Goal: Task Accomplishment & Management: Manage account settings

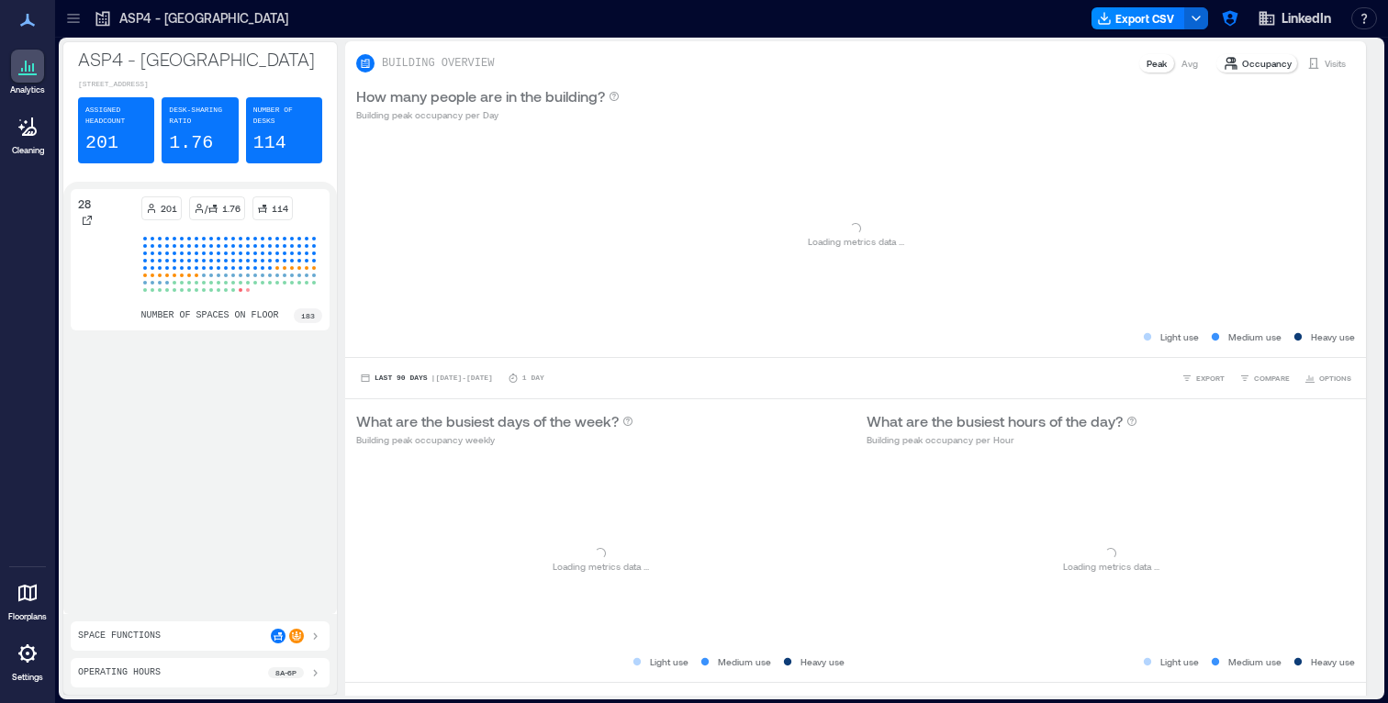
click at [30, 658] on icon at bounding box center [27, 654] width 18 height 18
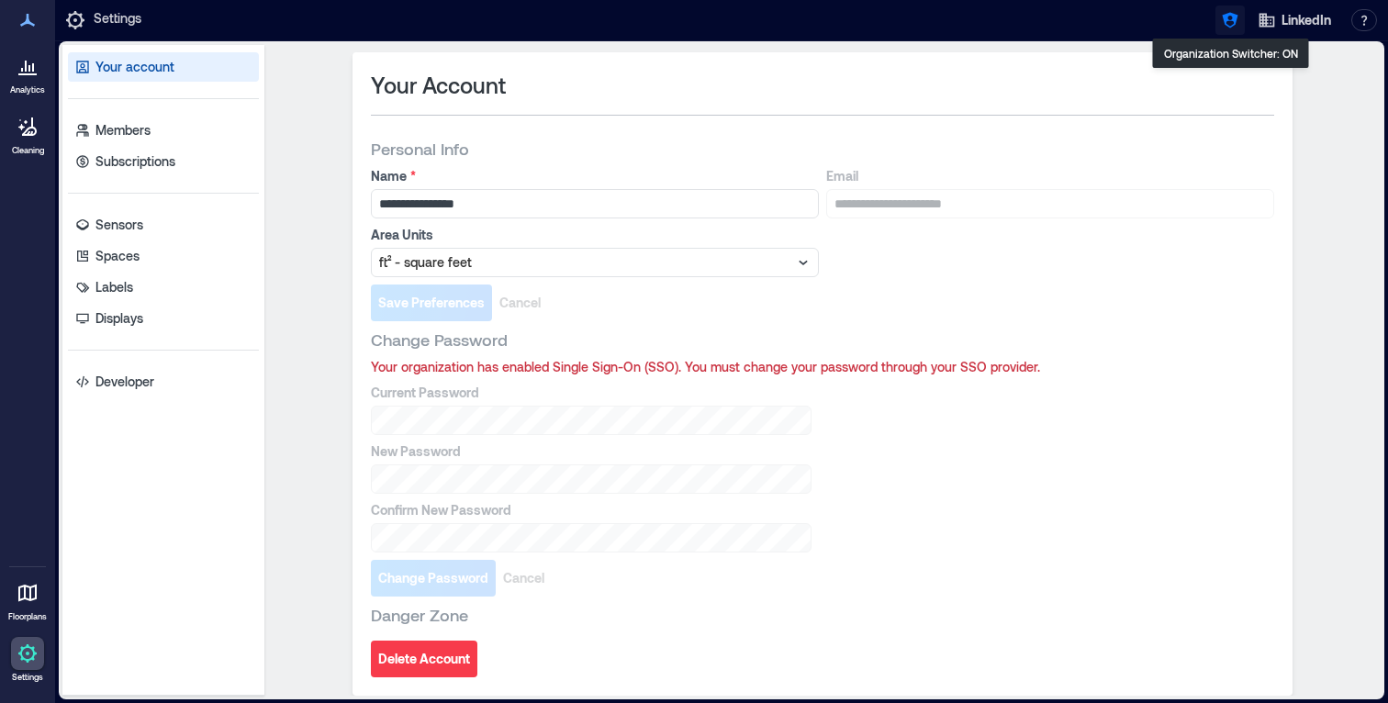
click at [1229, 18] on icon "button" at bounding box center [1230, 20] width 18 height 18
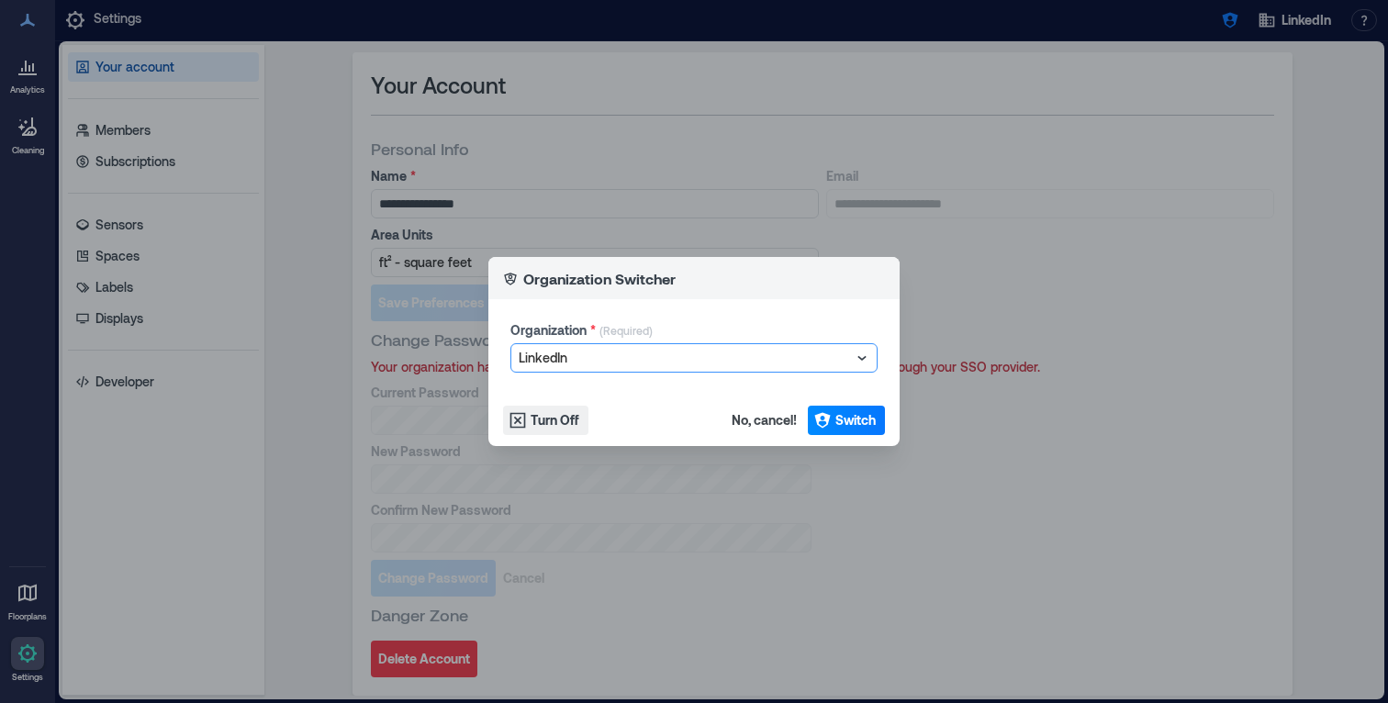
click at [550, 364] on div at bounding box center [685, 358] width 332 height 22
click at [600, 337] on p "(Required)" at bounding box center [626, 333] width 53 height 20
click at [538, 129] on div "Organization Switcher Organization * (Required) LinkedIn Turn Off No, cancel! S…" at bounding box center [694, 351] width 1388 height 703
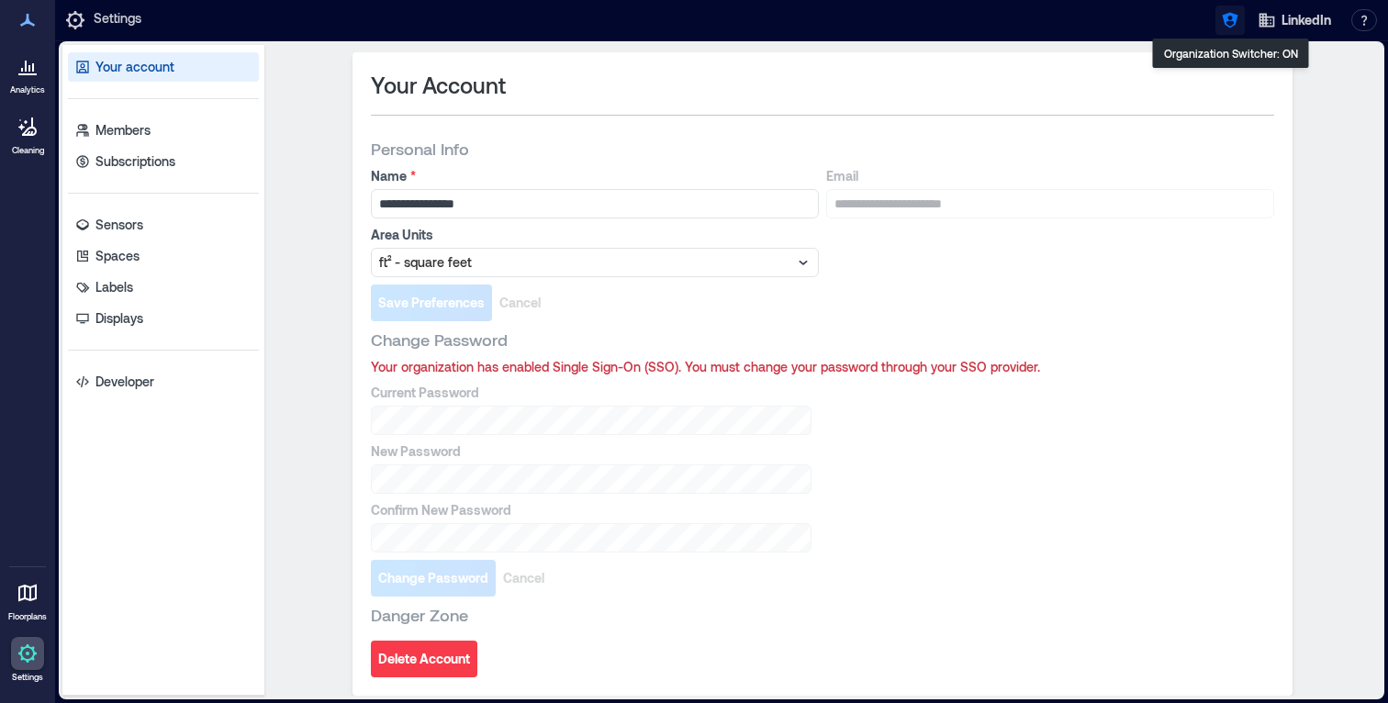
click at [1227, 24] on icon "button" at bounding box center [1230, 21] width 16 height 16
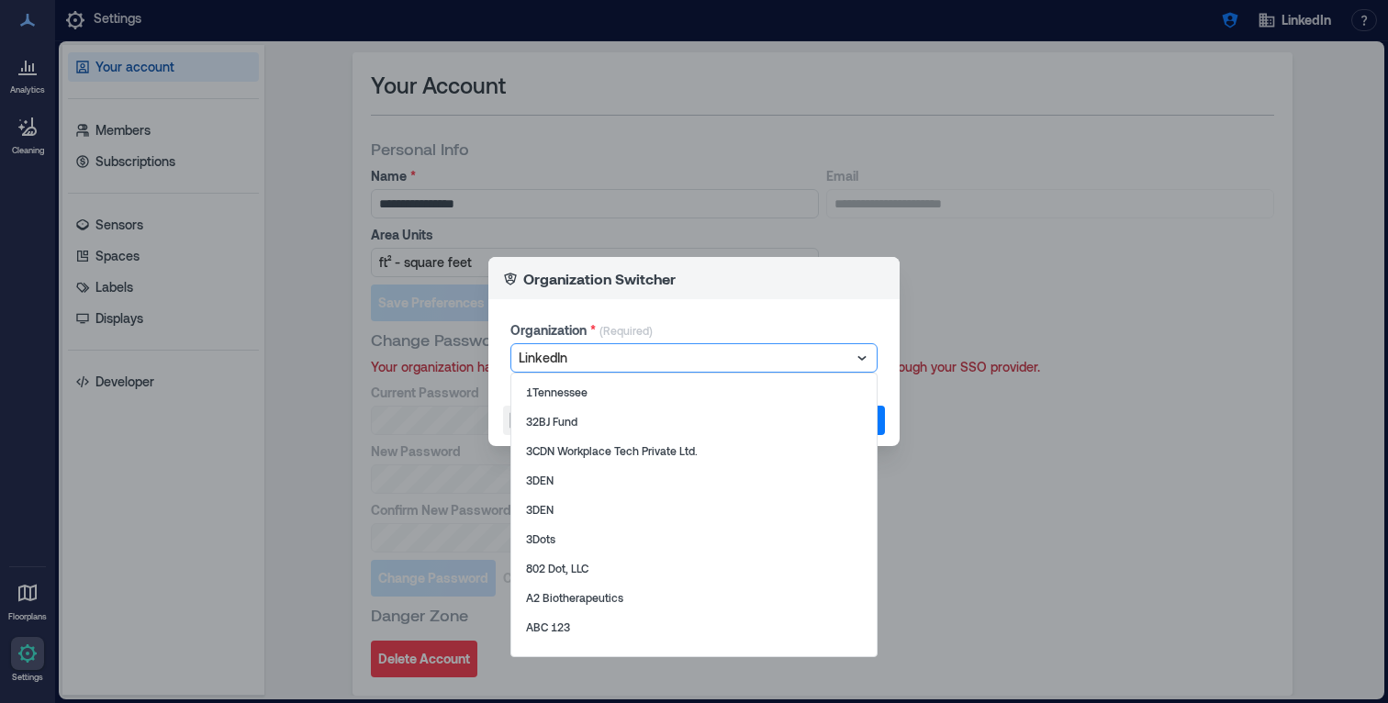
click at [667, 352] on div at bounding box center [685, 358] width 332 height 22
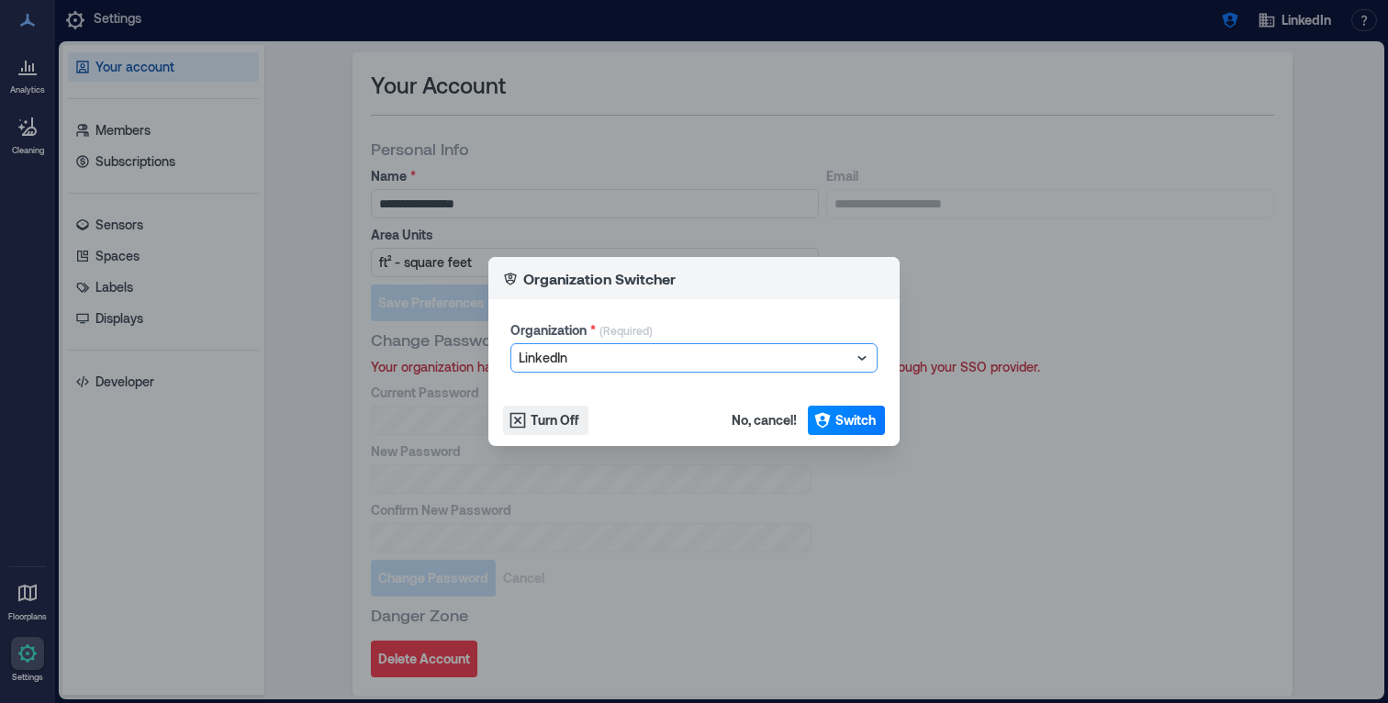
click at [669, 350] on div at bounding box center [685, 358] width 332 height 22
click at [688, 196] on div "Organization Switcher Organization * (Required) LinkedIn Turn Off No, cancel! S…" at bounding box center [694, 351] width 1388 height 703
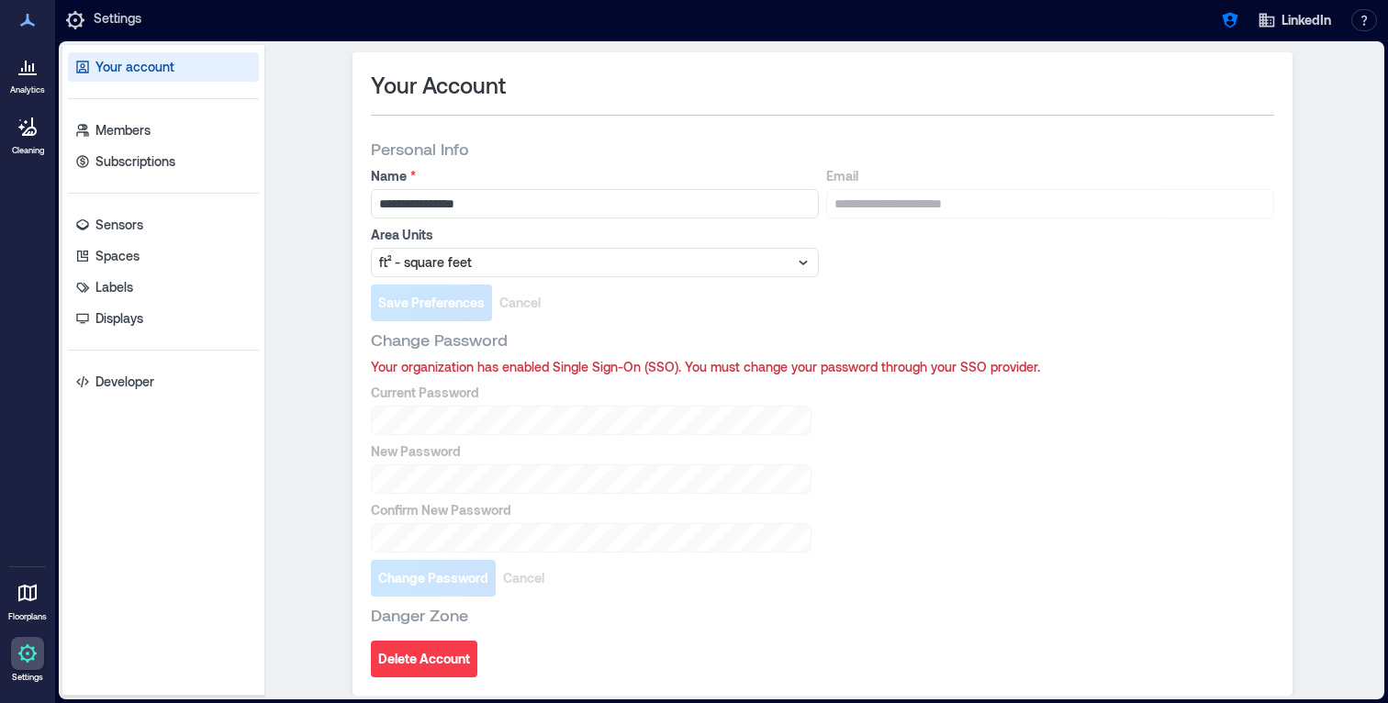
click at [29, 79] on div at bounding box center [27, 66] width 33 height 33
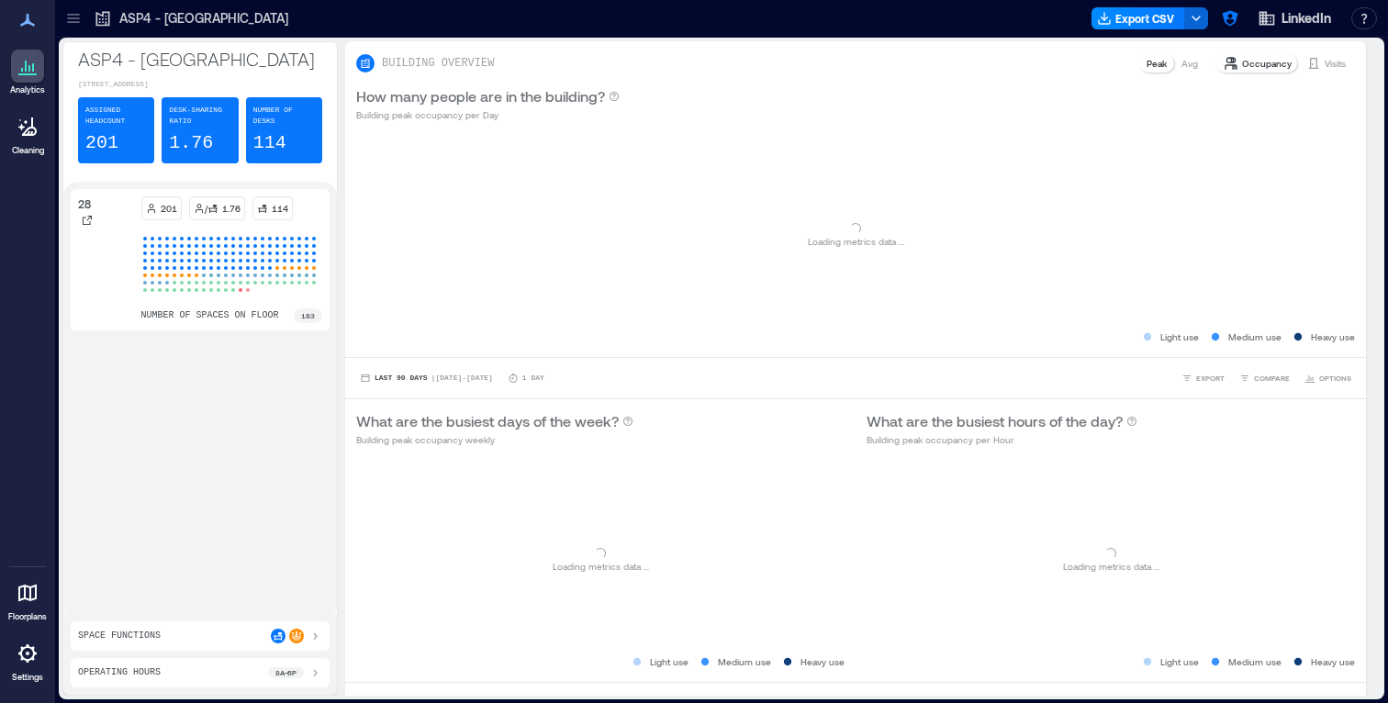
click at [33, 133] on icon at bounding box center [29, 127] width 15 height 18
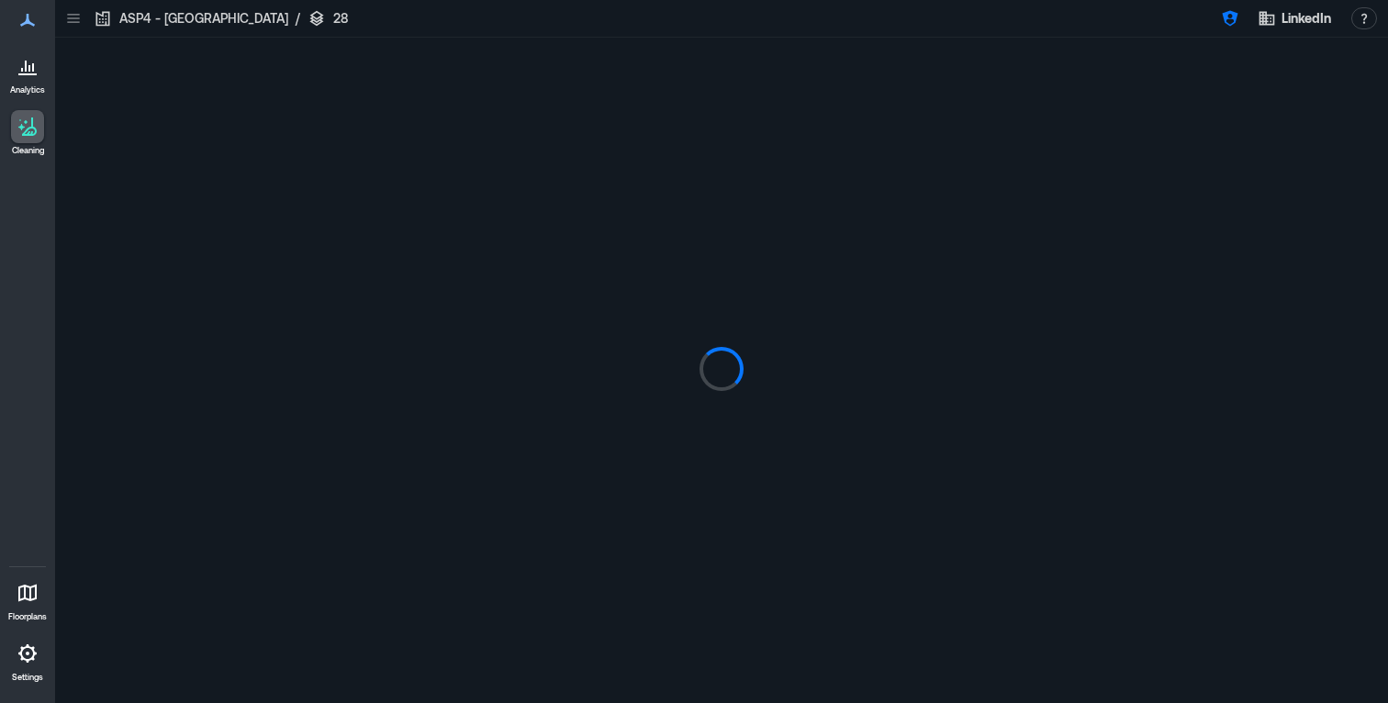
click at [38, 64] on icon at bounding box center [28, 66] width 22 height 22
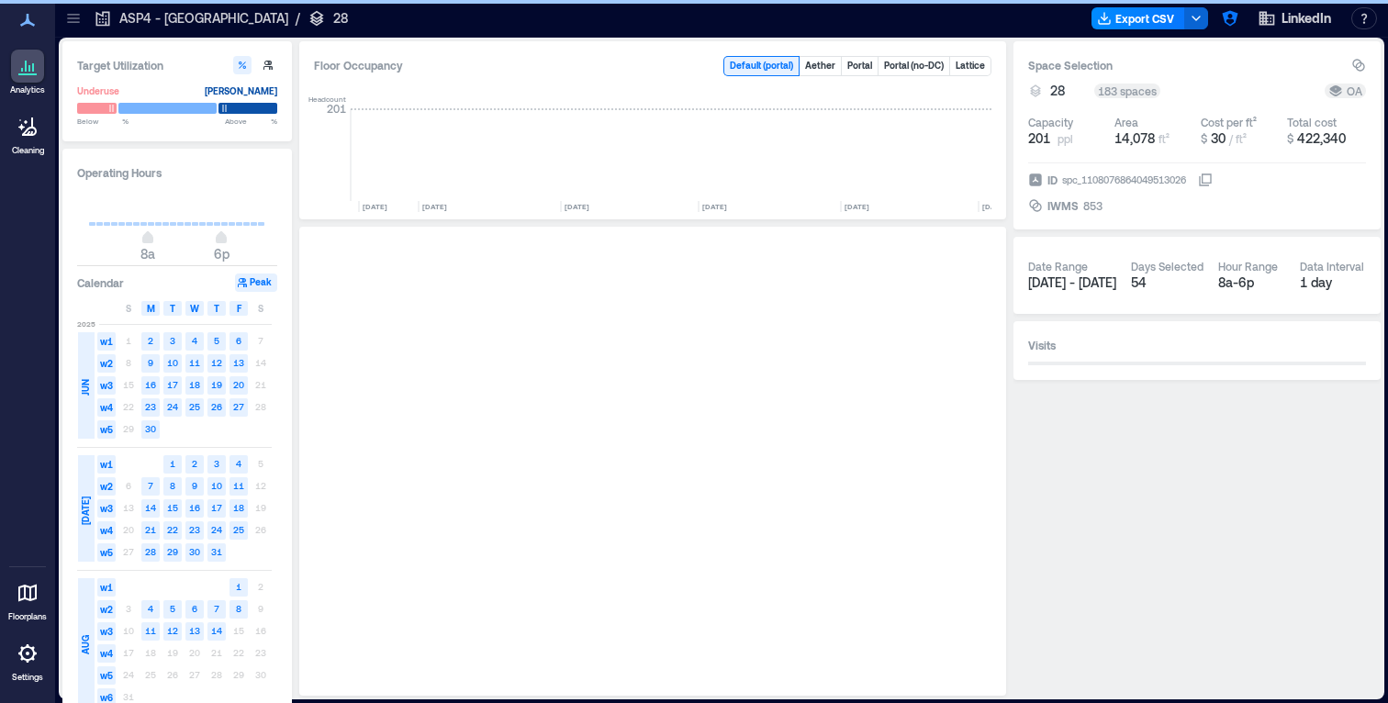
click at [40, 16] on div at bounding box center [27, 20] width 33 height 33
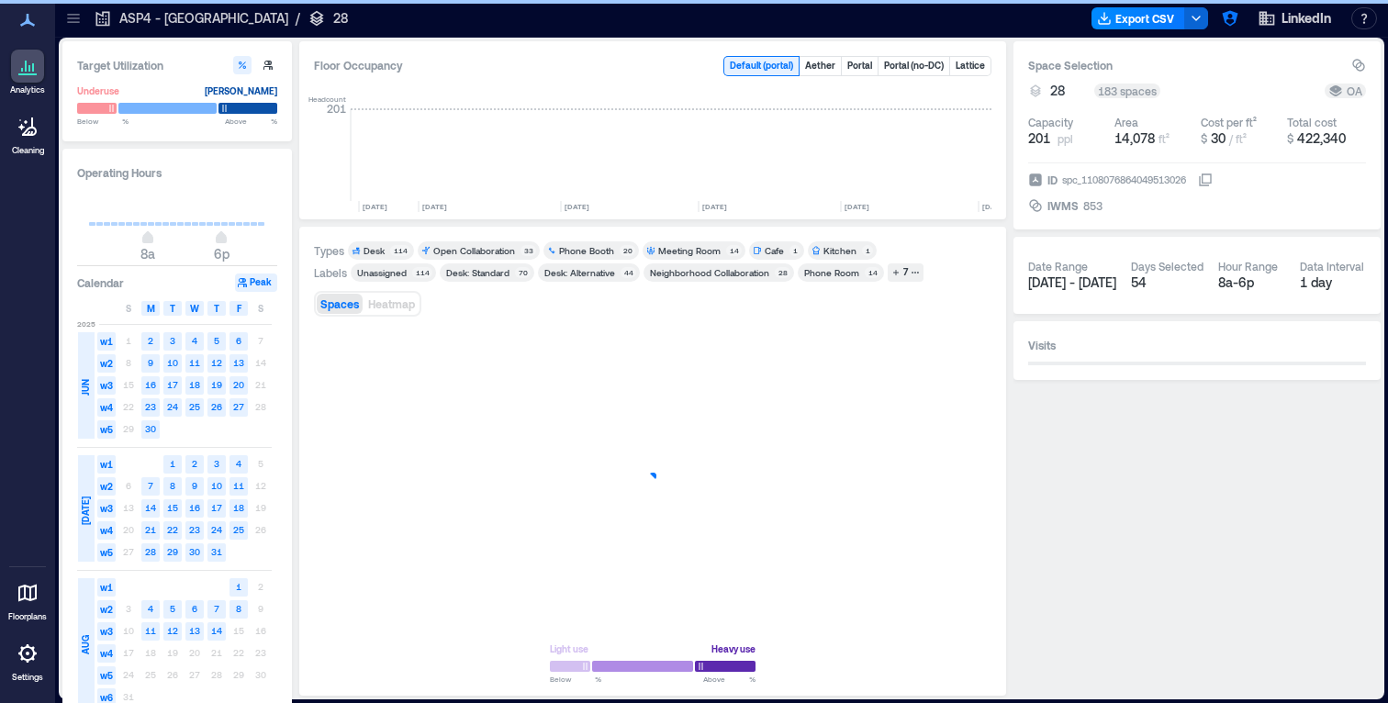
scroll to position [0, 3553]
click at [38, 19] on icon at bounding box center [28, 20] width 22 height 22
click at [35, 22] on icon at bounding box center [28, 20] width 22 height 22
click at [33, 578] on div at bounding box center [27, 593] width 33 height 33
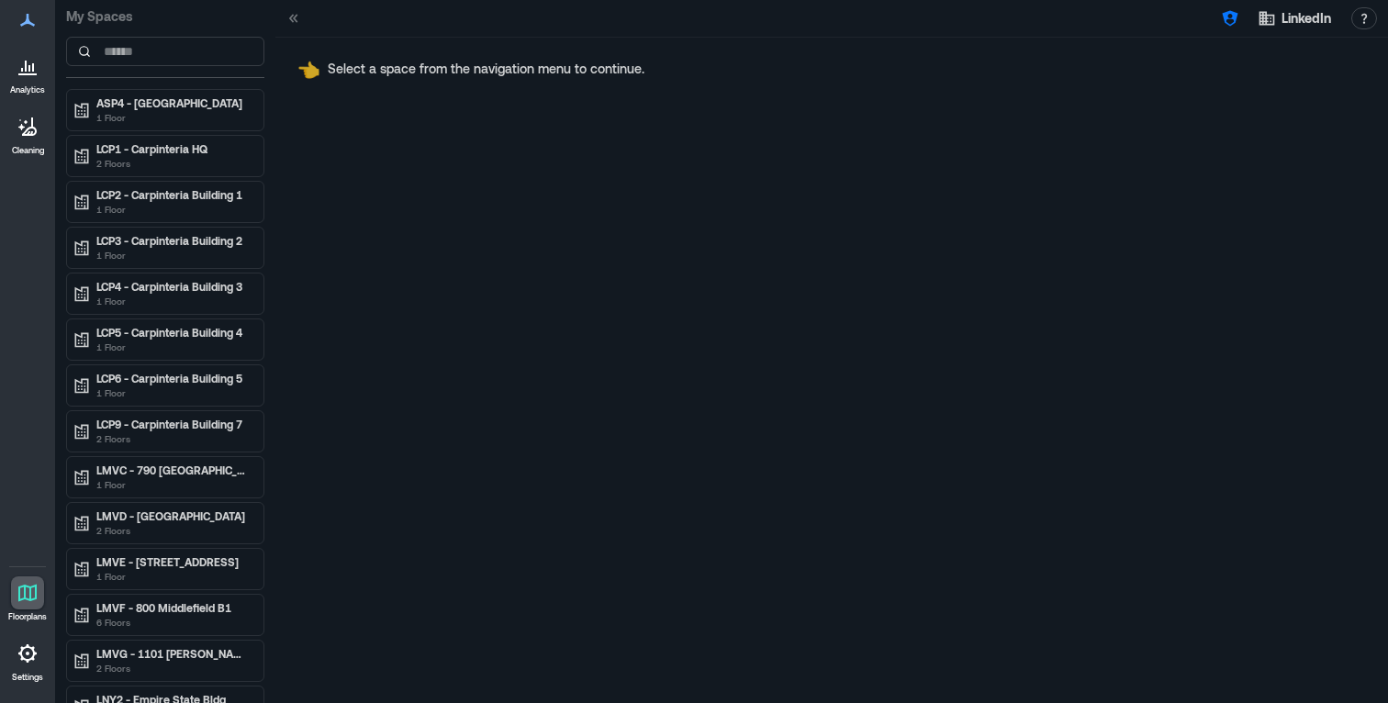
click at [36, 656] on icon at bounding box center [28, 654] width 22 height 22
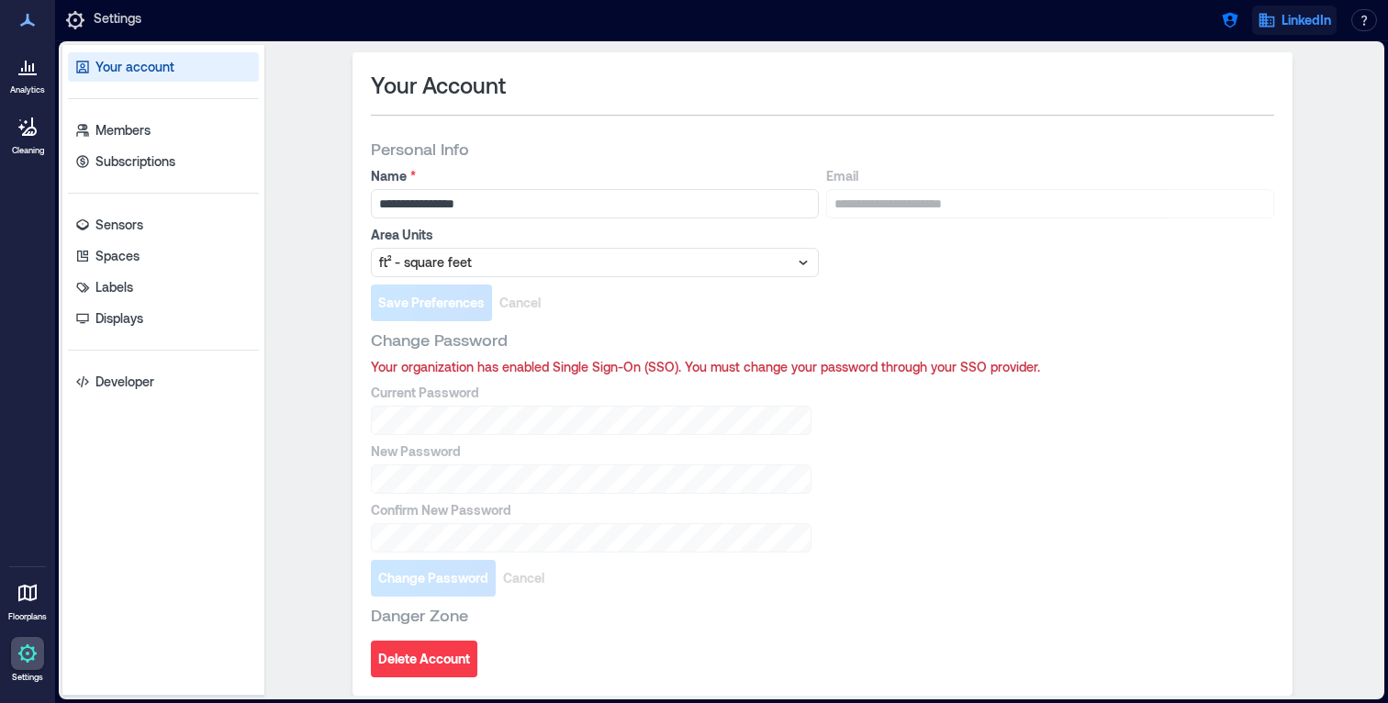
click at [1276, 25] on button "LinkedIn" at bounding box center [1294, 20] width 84 height 29
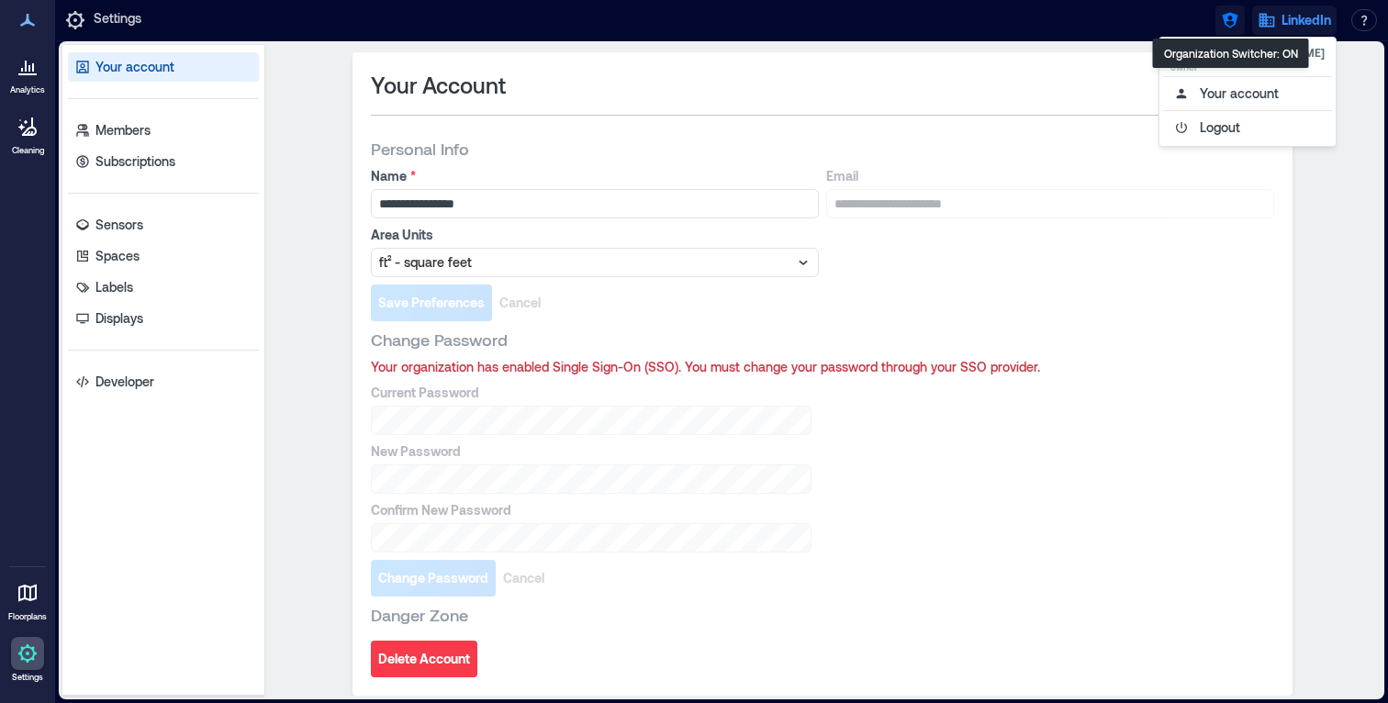
click at [1225, 24] on icon "button" at bounding box center [1230, 21] width 16 height 16
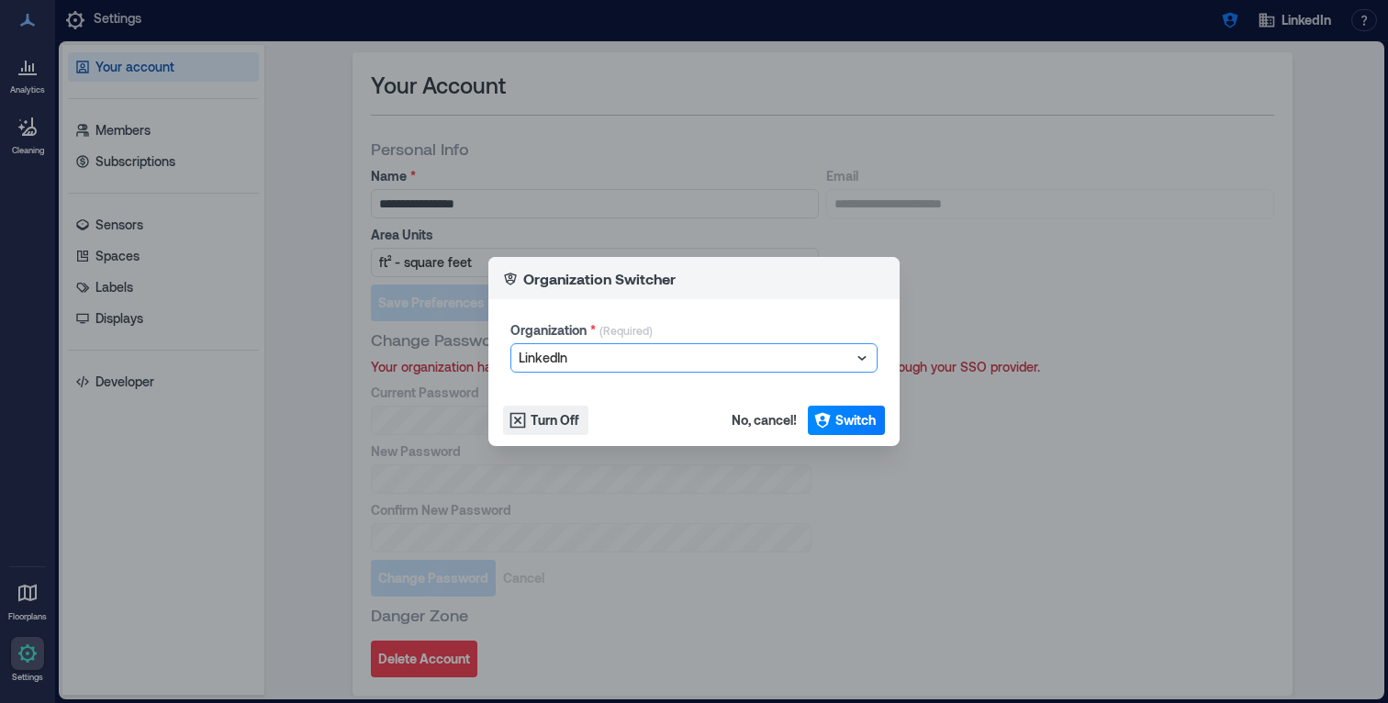
click at [644, 356] on div at bounding box center [685, 358] width 332 height 22
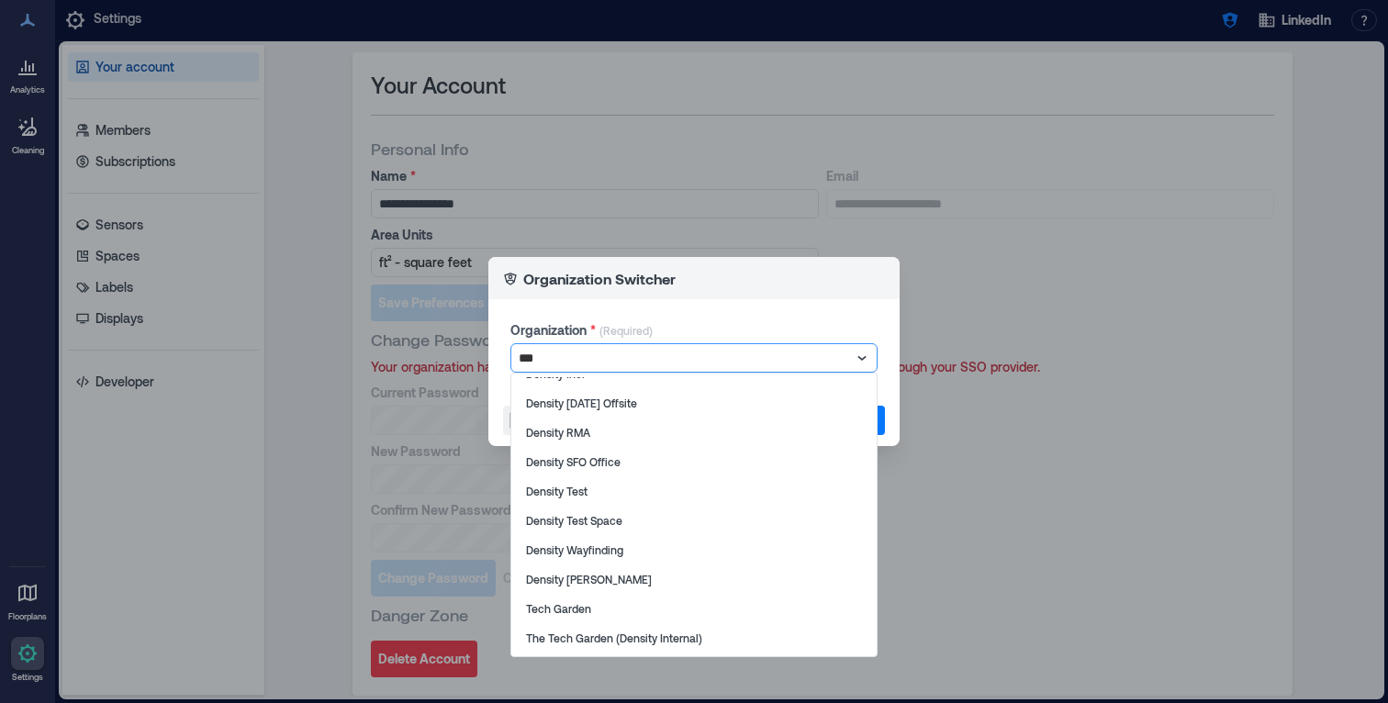
type input "****"
click at [641, 398] on div "Density Inc." at bounding box center [694, 402] width 358 height 29
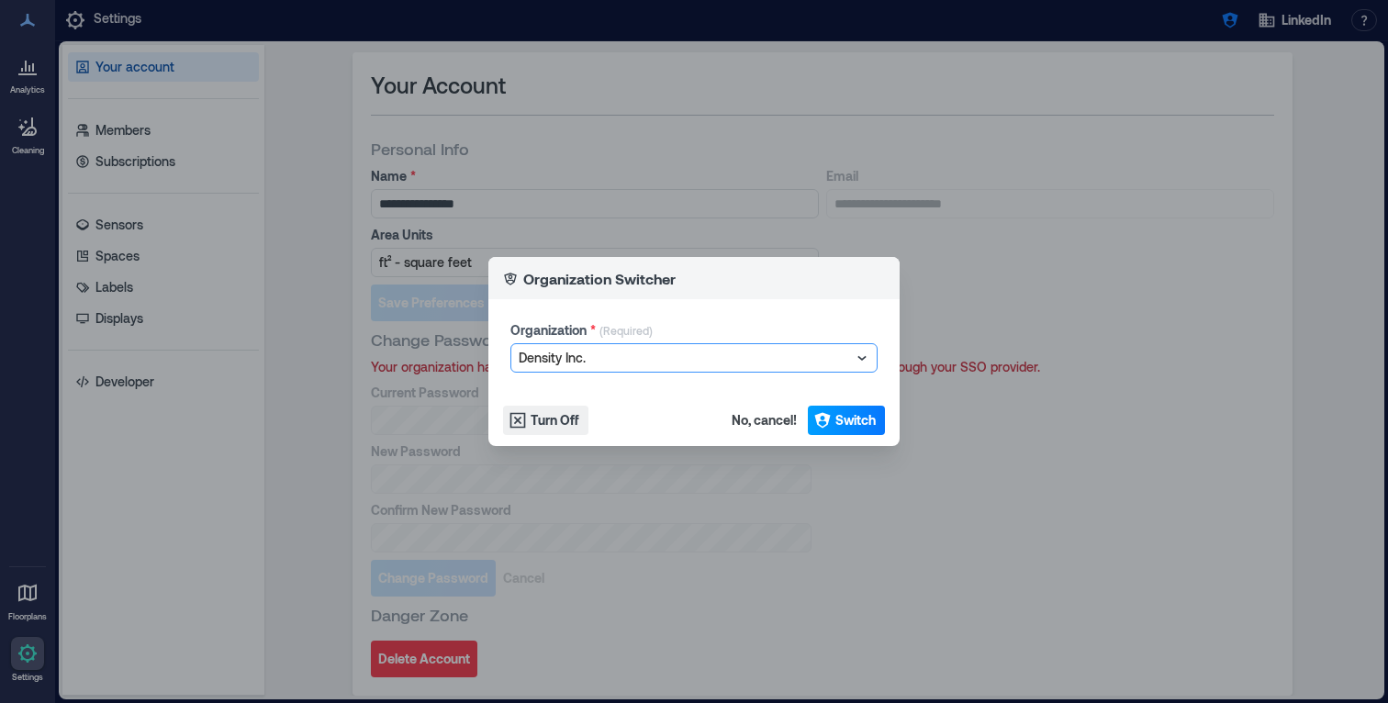
click at [839, 419] on span "Switch" at bounding box center [856, 420] width 40 height 18
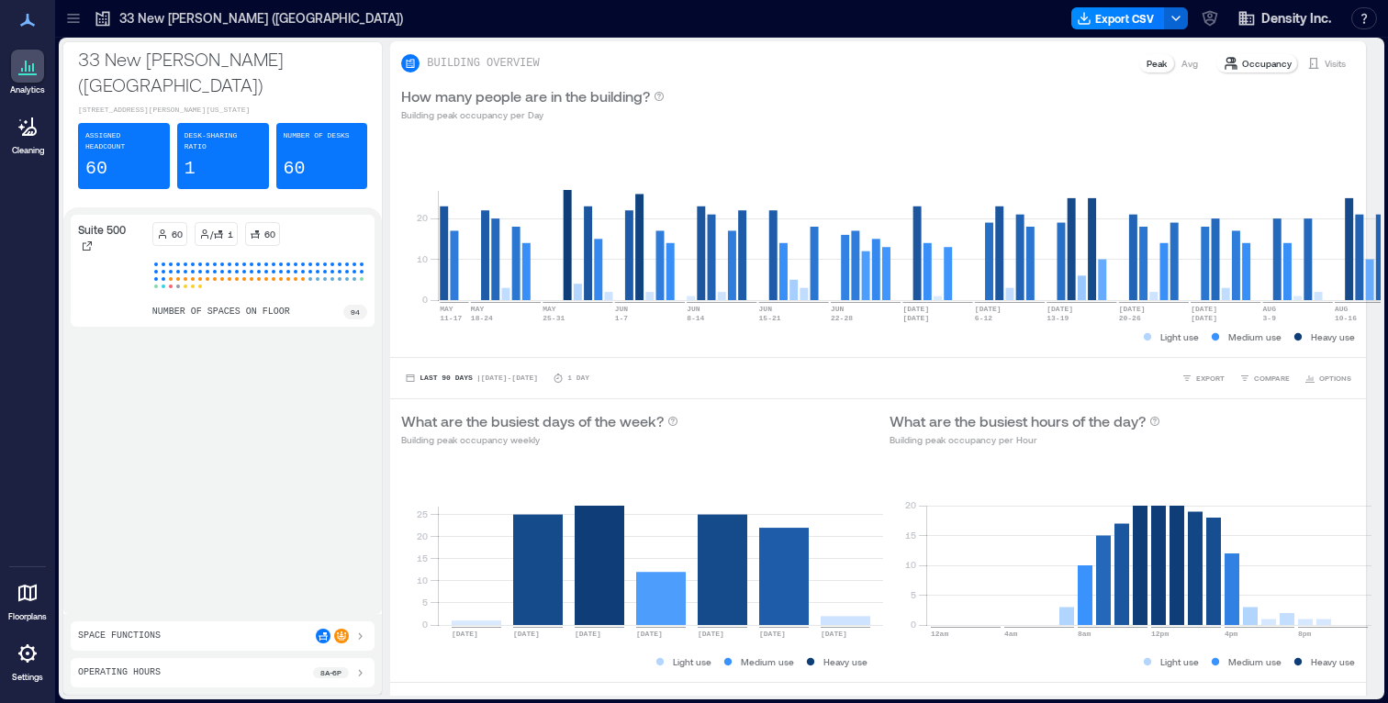
click at [28, 531] on div "Analytics Cleaning Floorplans Settings" at bounding box center [27, 351] width 55 height 703
click at [25, 662] on icon at bounding box center [28, 654] width 22 height 22
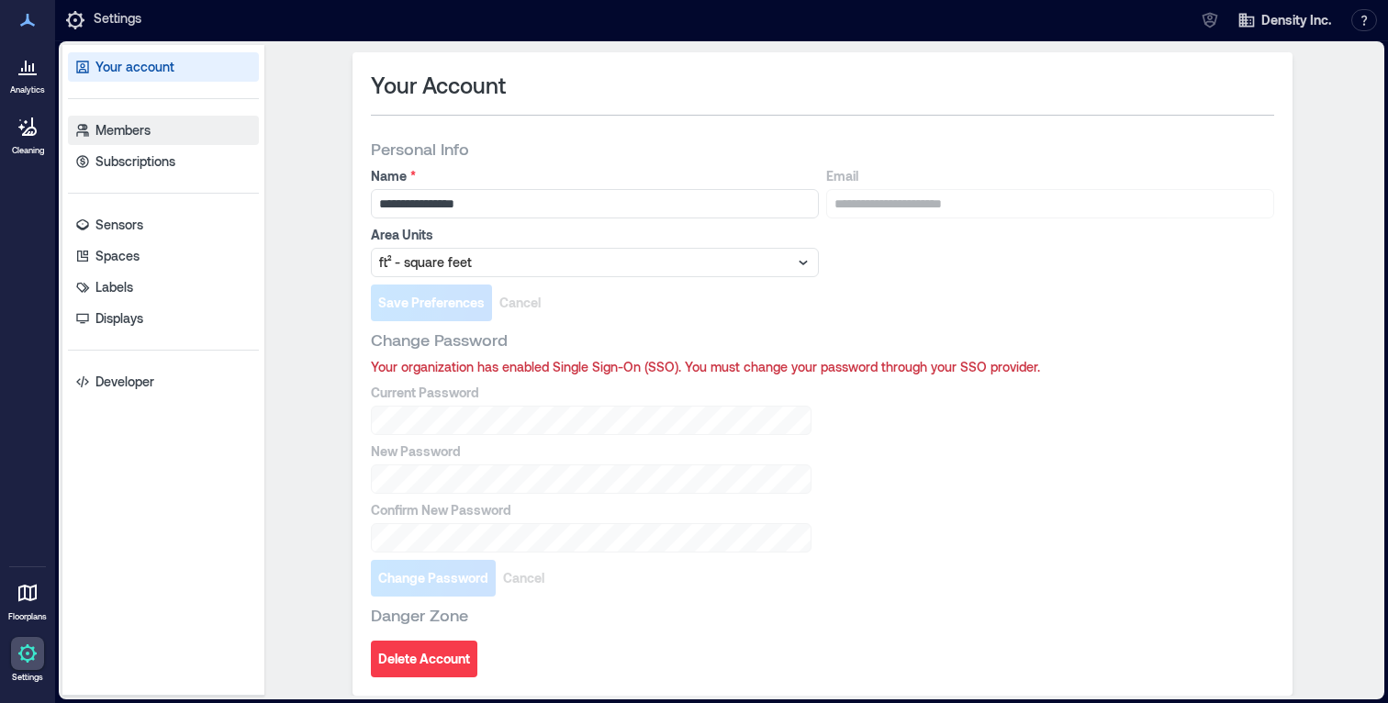
click at [134, 134] on p "Members" at bounding box center [122, 130] width 55 height 18
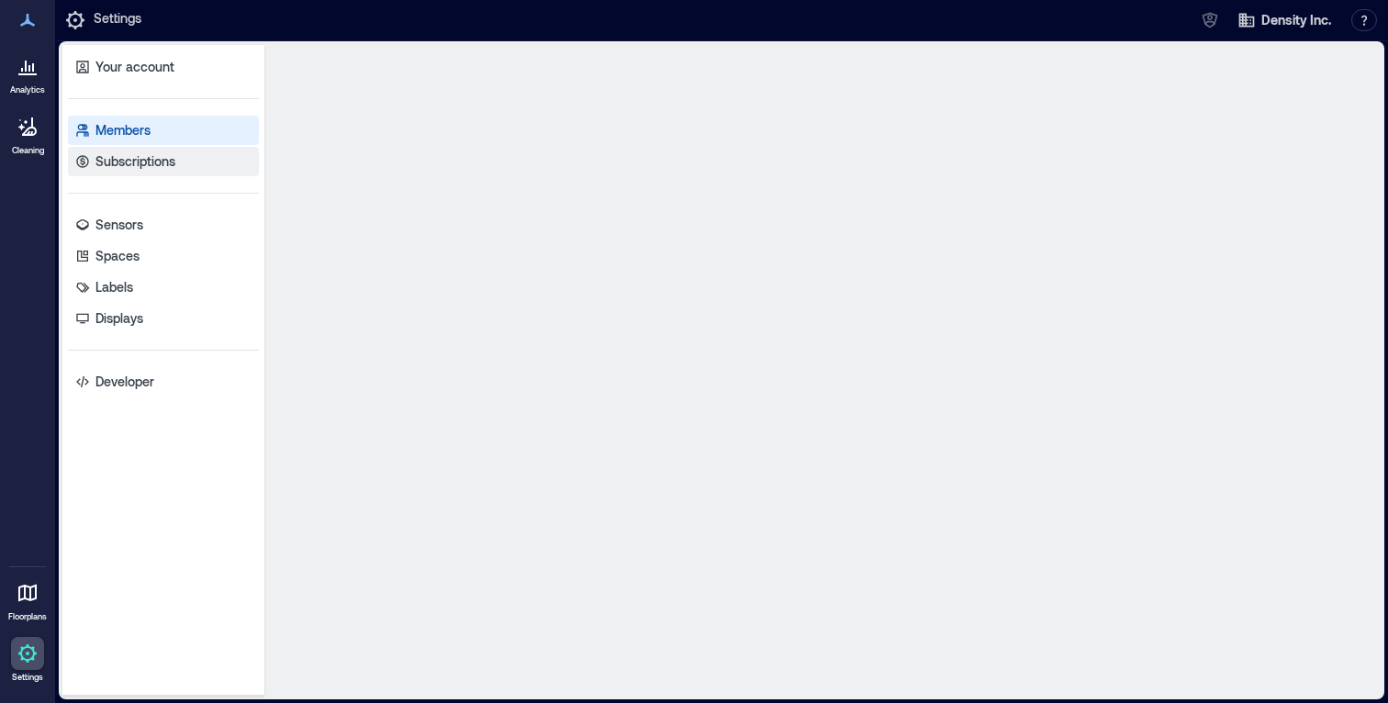
click at [134, 158] on p "Subscriptions" at bounding box center [135, 161] width 80 height 18
drag, startPoint x: 139, startPoint y: 125, endPoint x: 146, endPoint y: 165, distance: 41.1
click at [139, 126] on p "Members" at bounding box center [122, 130] width 55 height 18
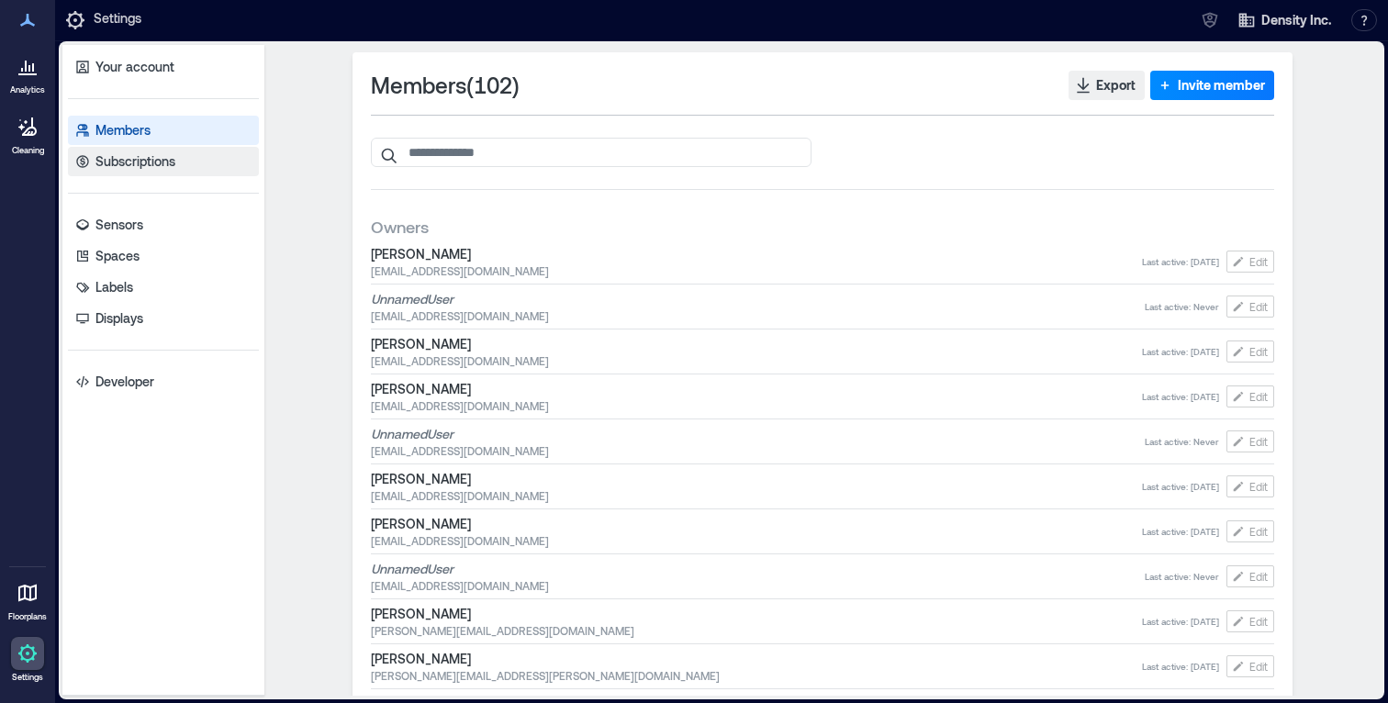
click at [146, 165] on p "Subscriptions" at bounding box center [135, 161] width 80 height 18
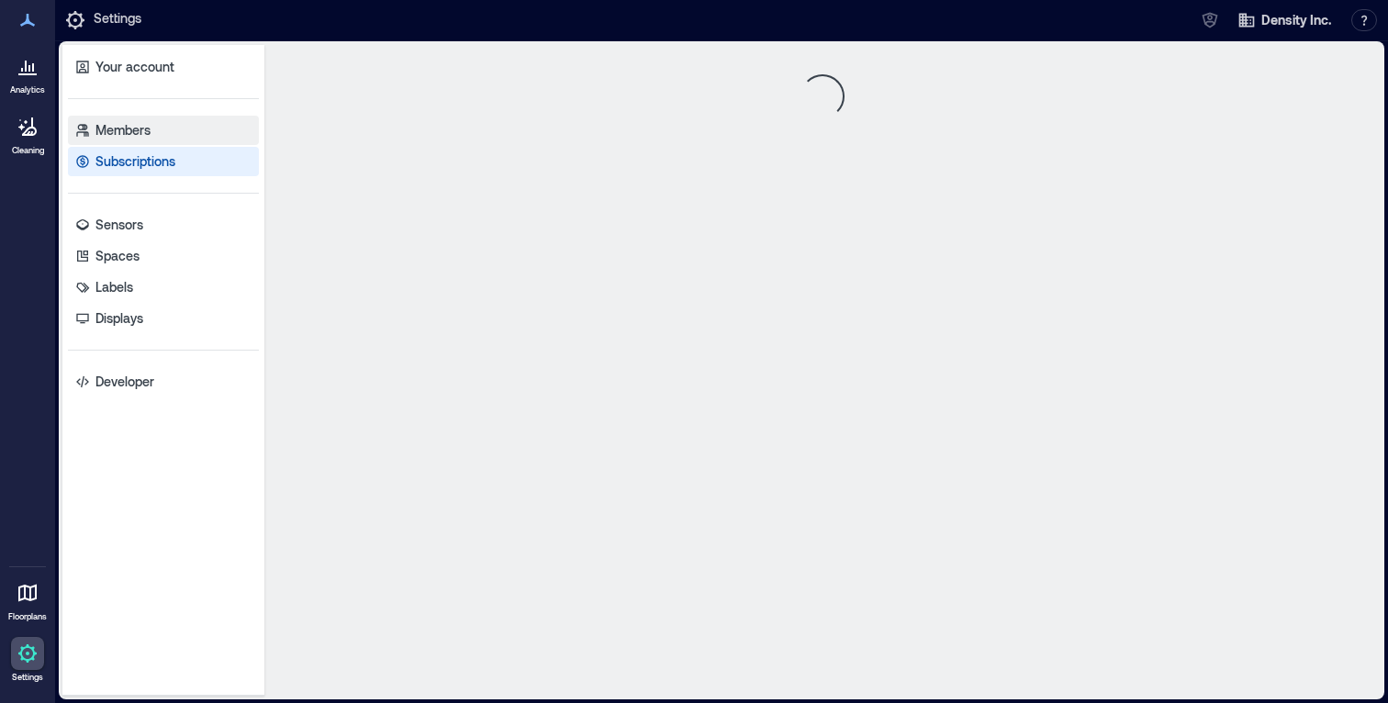
click at [144, 135] on p "Members" at bounding box center [122, 130] width 55 height 18
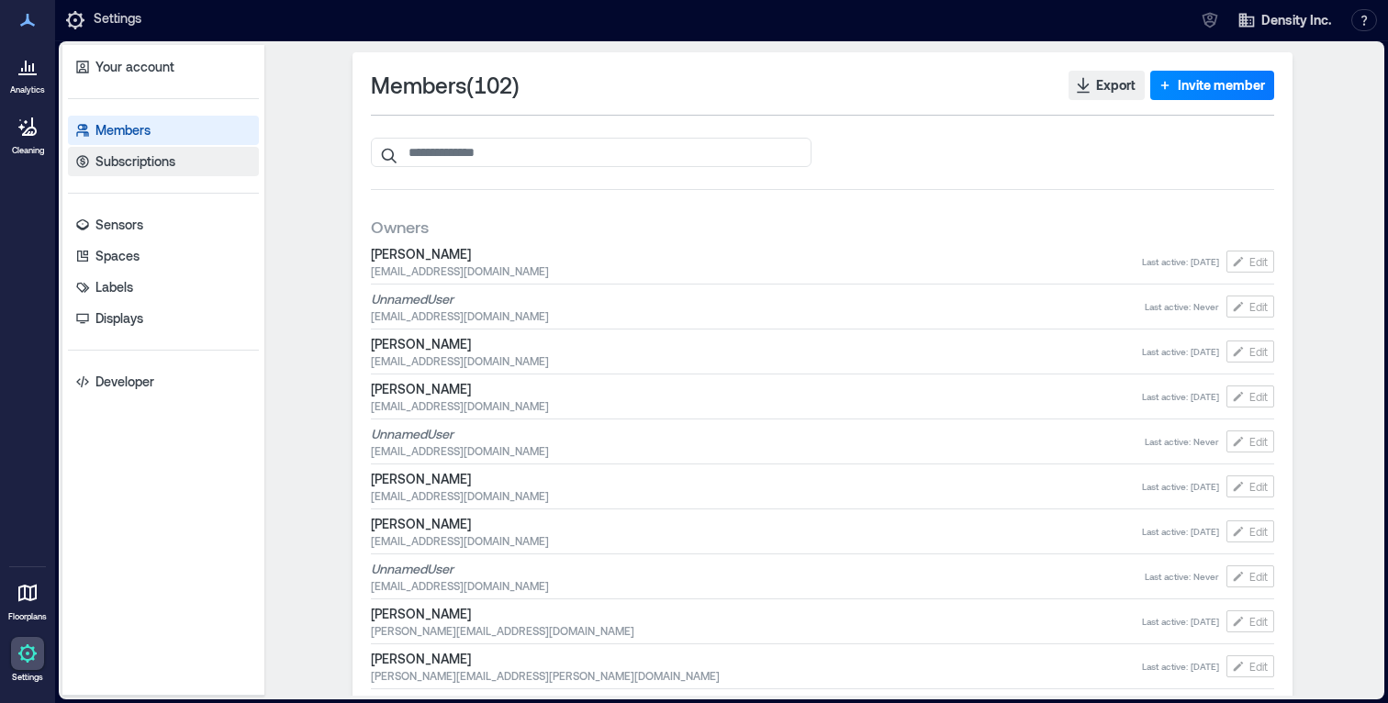
click at [150, 169] on p "Subscriptions" at bounding box center [135, 161] width 80 height 18
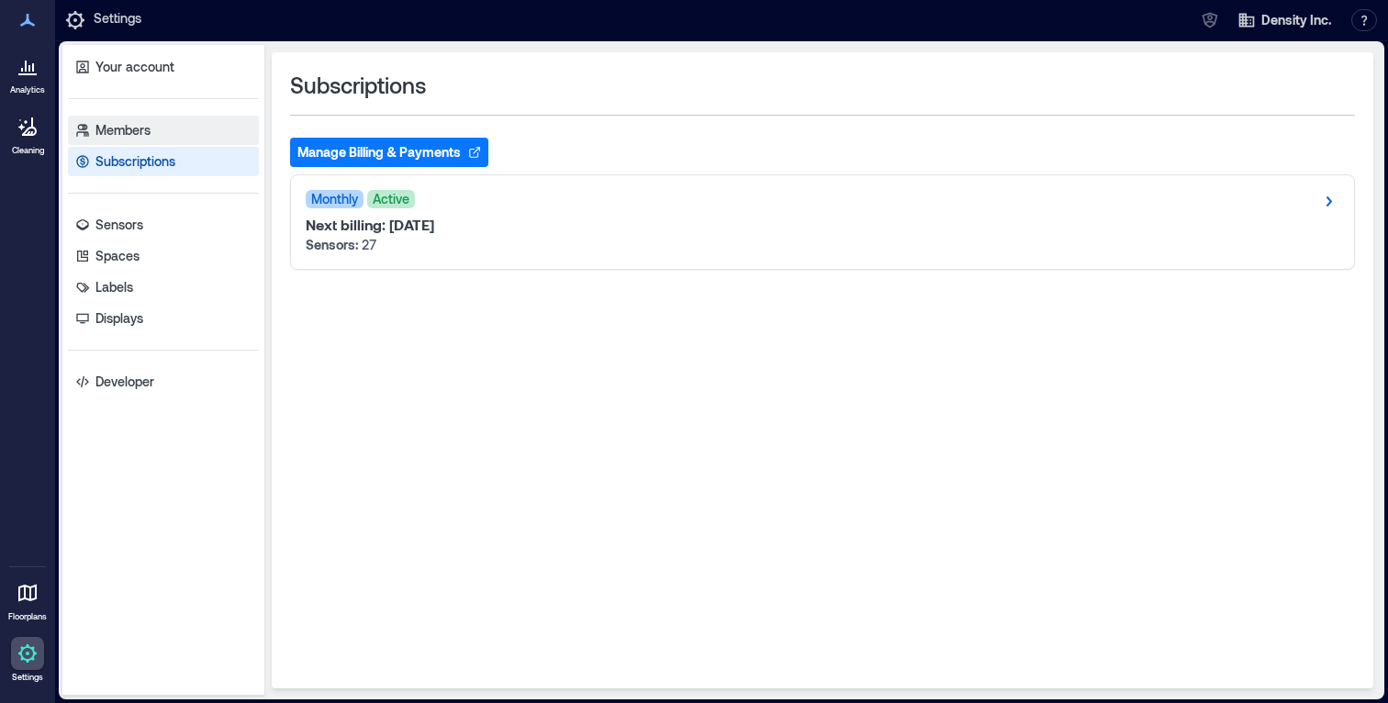
click at [146, 131] on p "Members" at bounding box center [122, 130] width 55 height 18
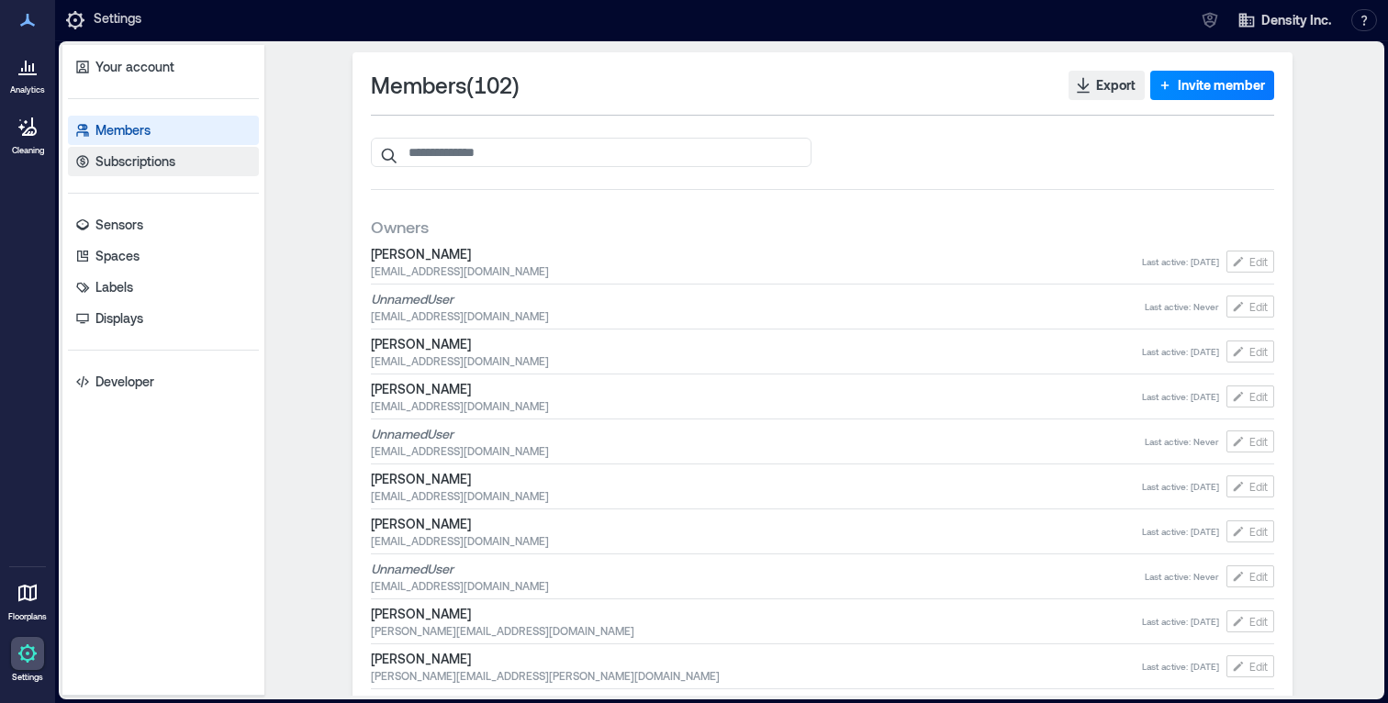
click at [151, 164] on p "Subscriptions" at bounding box center [135, 161] width 80 height 18
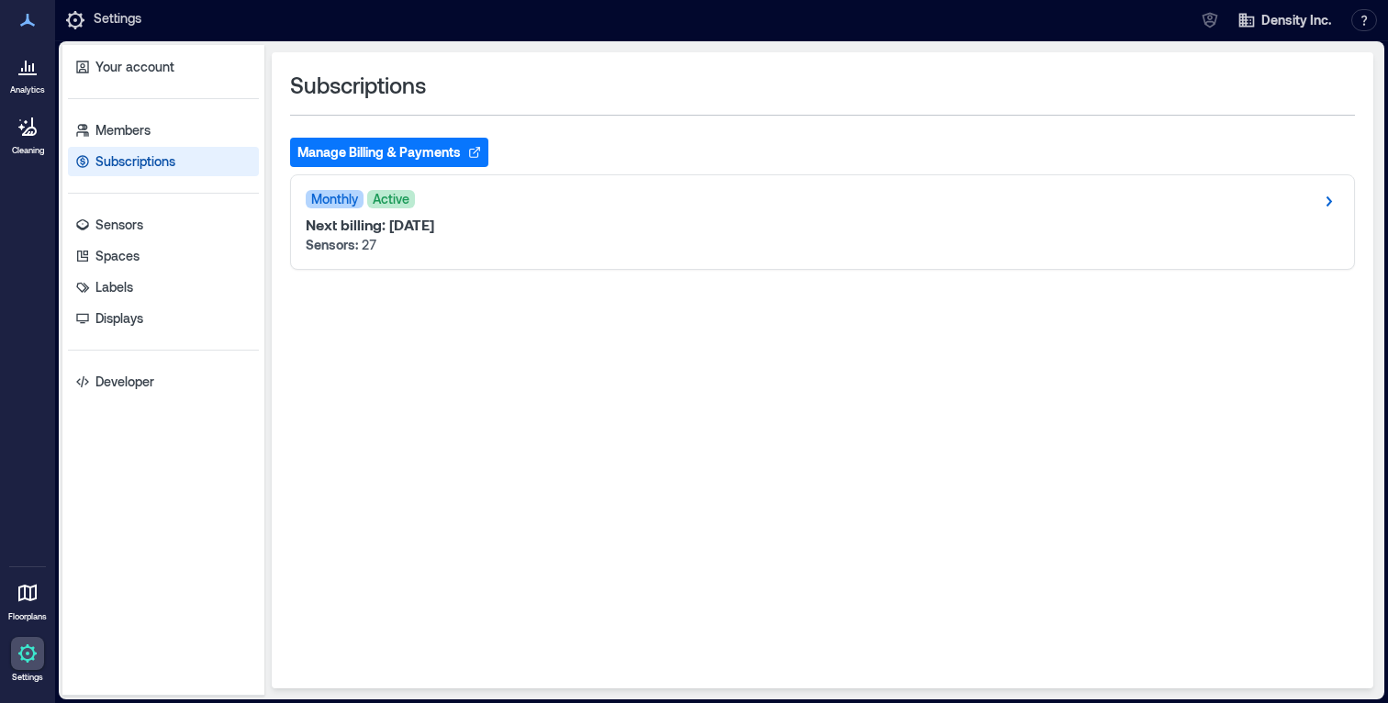
drag, startPoint x: 150, startPoint y: 135, endPoint x: 154, endPoint y: 157, distance: 22.5
click at [150, 136] on p "Members" at bounding box center [122, 130] width 55 height 18
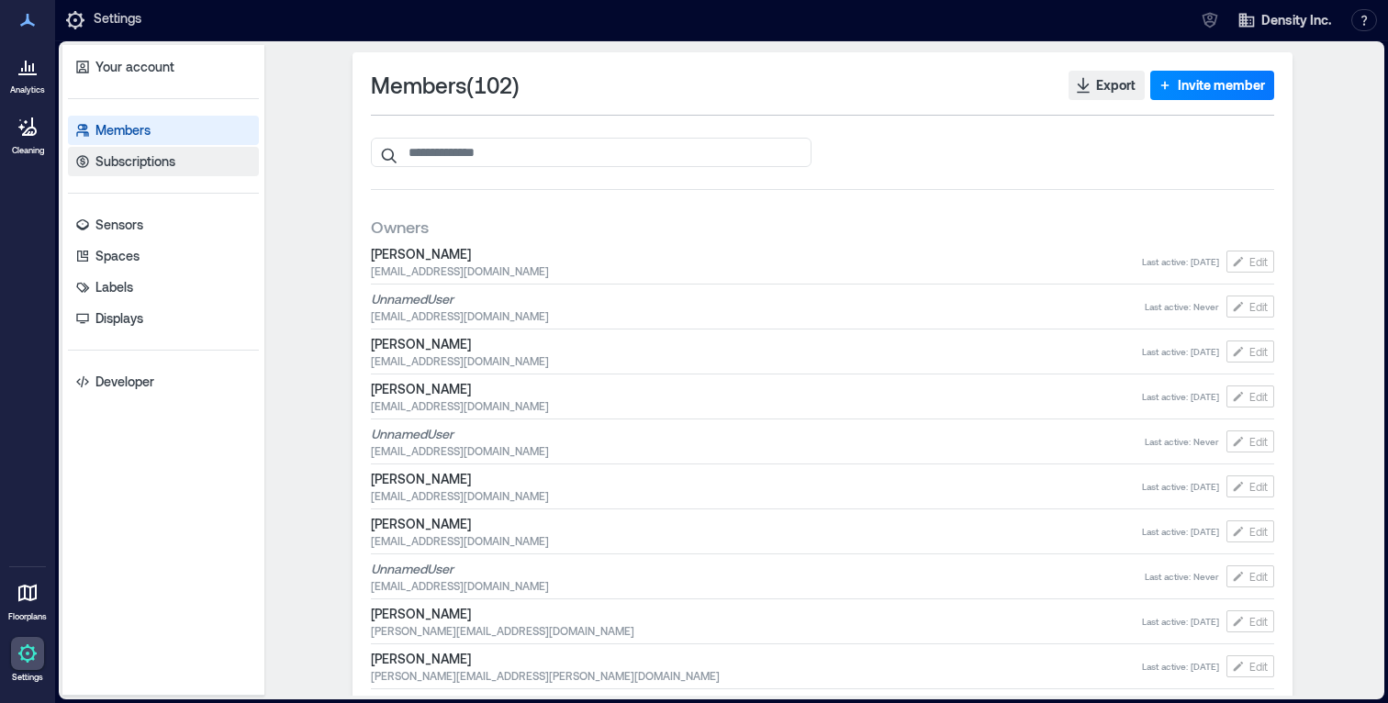
click at [155, 163] on p "Subscriptions" at bounding box center [135, 161] width 80 height 18
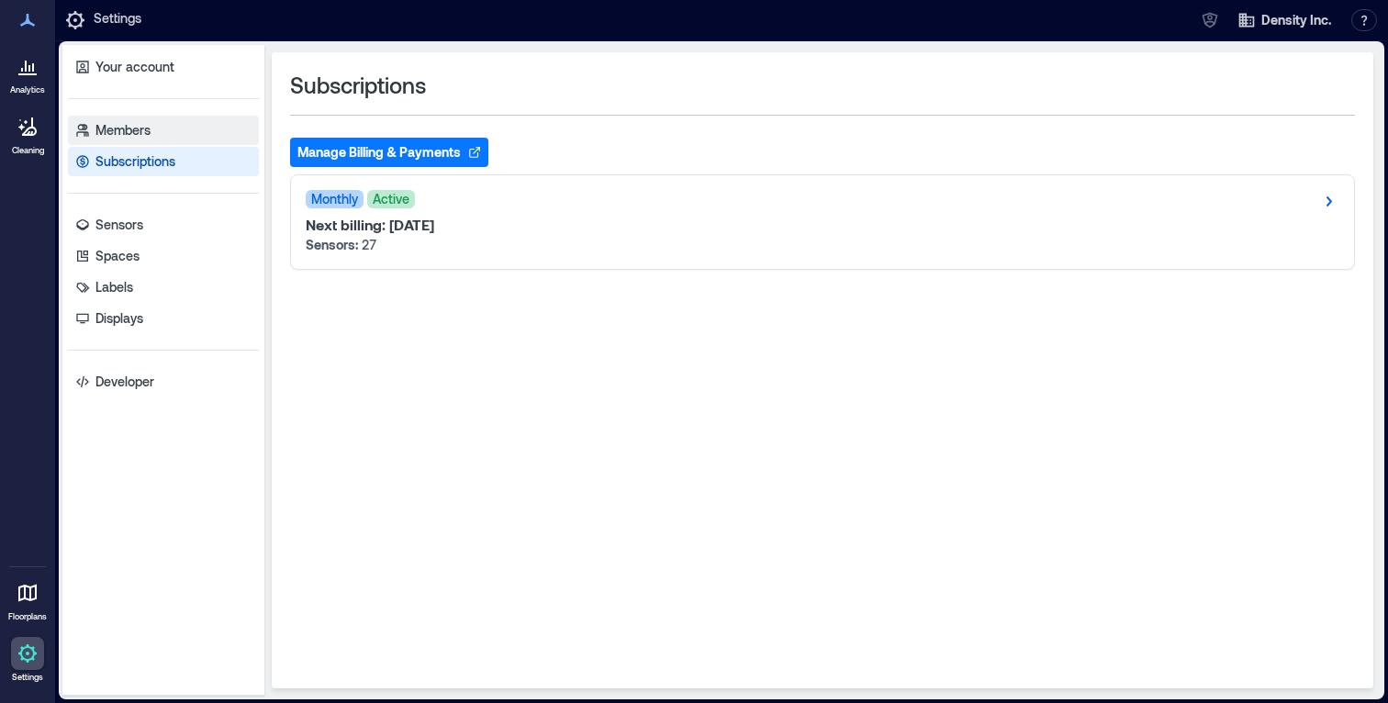
click at [151, 135] on link "Members" at bounding box center [163, 130] width 191 height 29
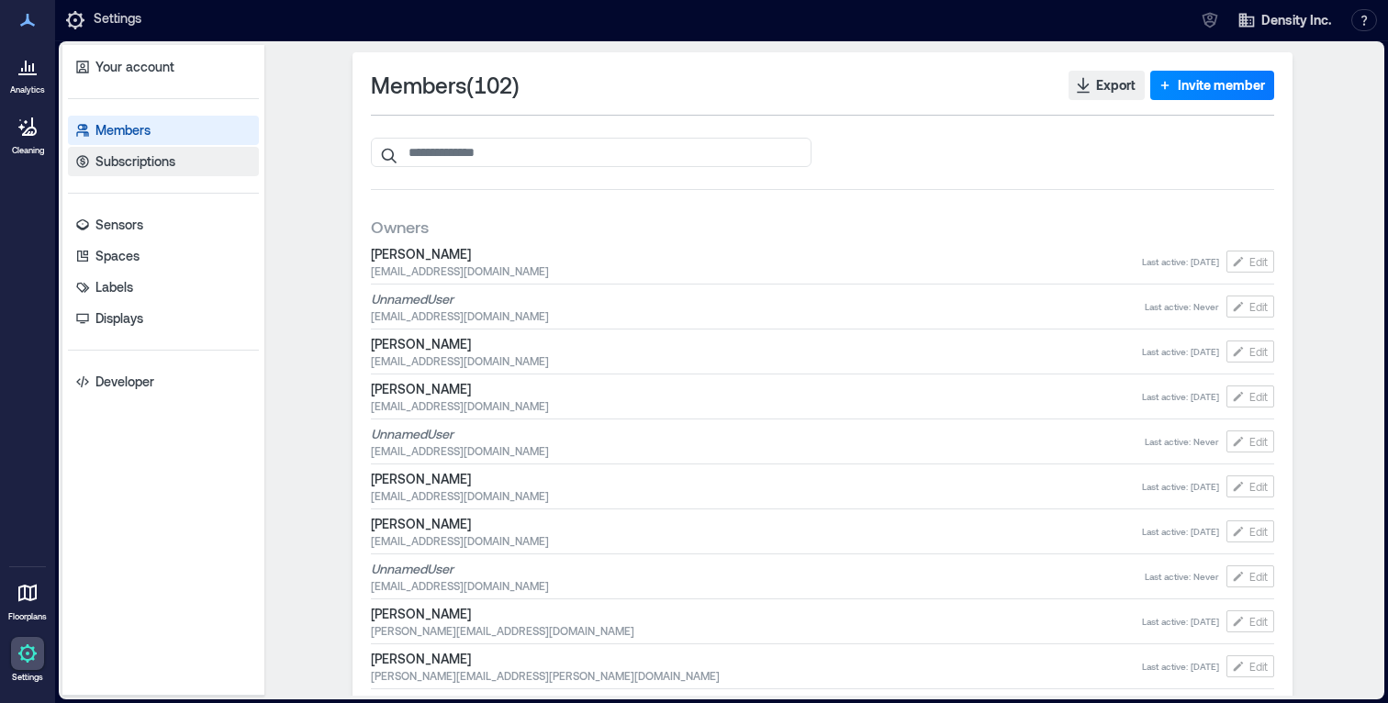
click at [161, 161] on p "Subscriptions" at bounding box center [135, 161] width 80 height 18
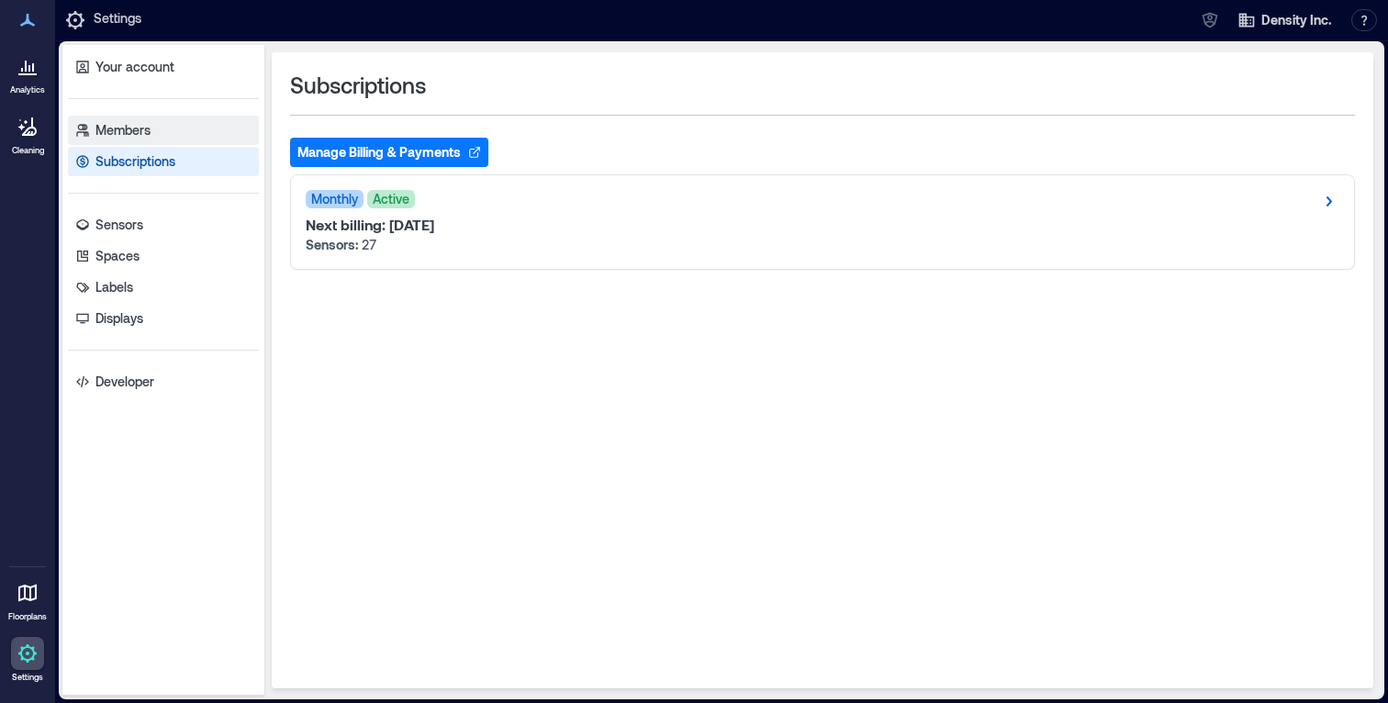
click at [162, 133] on link "Members" at bounding box center [163, 130] width 191 height 29
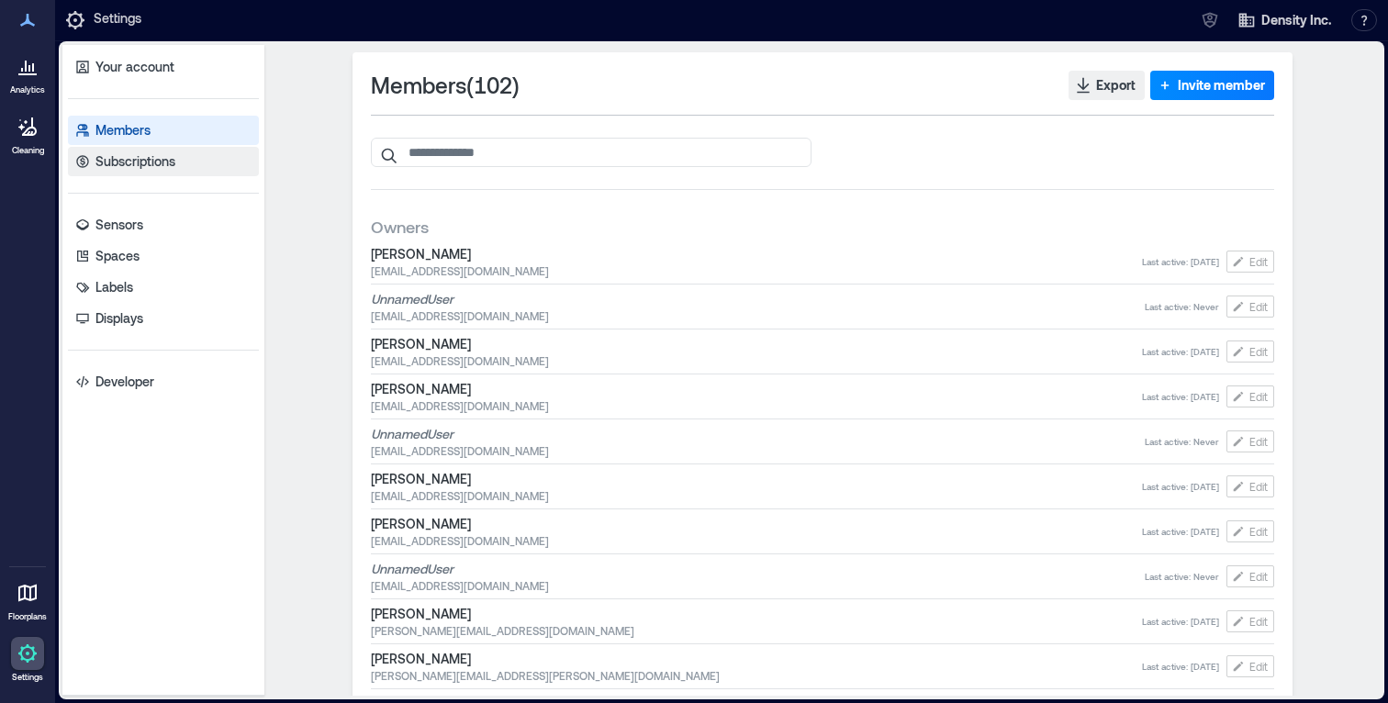
click at [163, 162] on p "Subscriptions" at bounding box center [135, 161] width 80 height 18
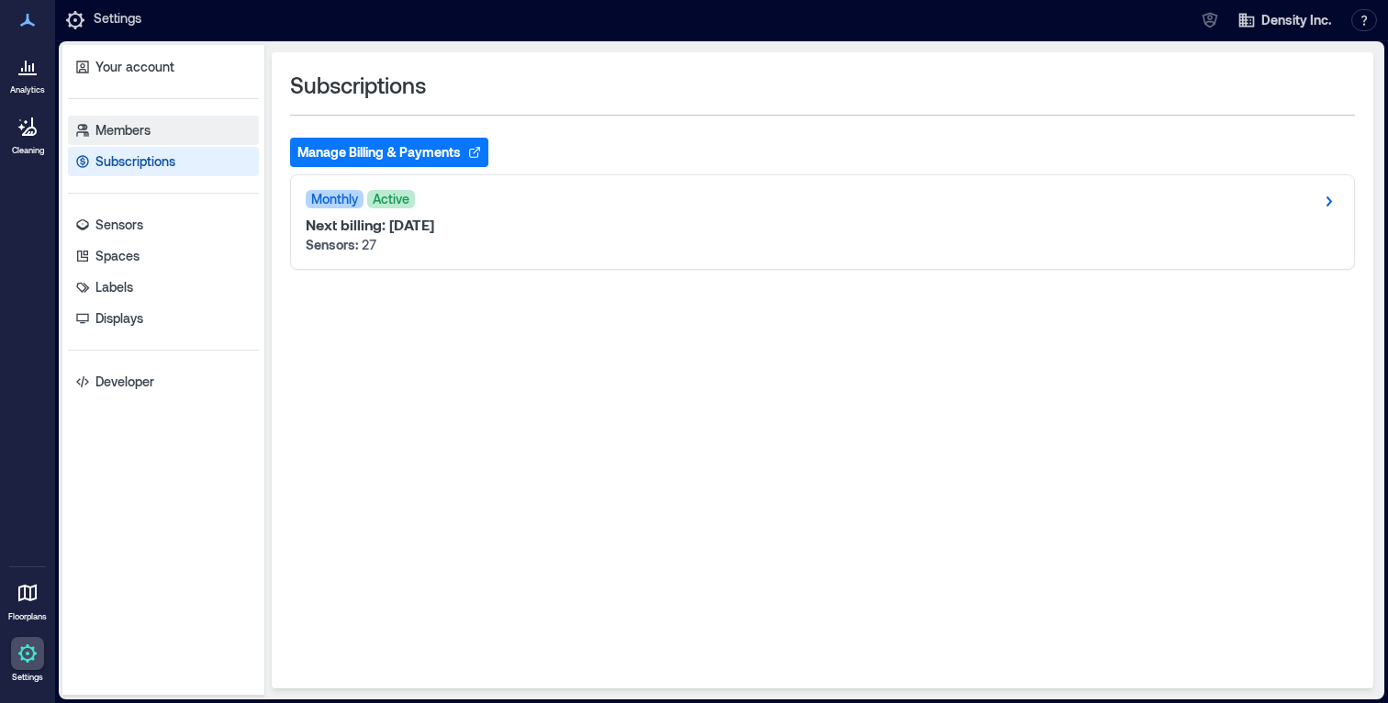
click at [160, 130] on link "Members" at bounding box center [163, 130] width 191 height 29
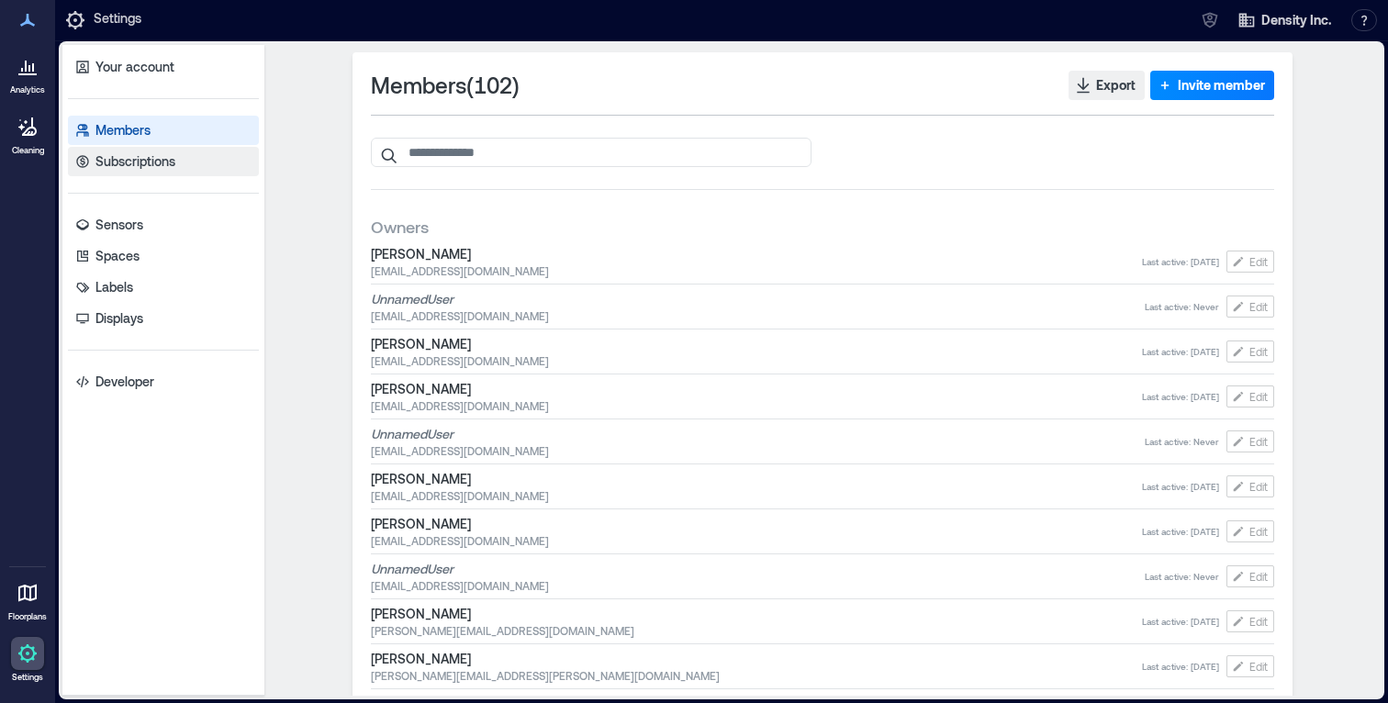
click at [163, 158] on p "Subscriptions" at bounding box center [135, 161] width 80 height 18
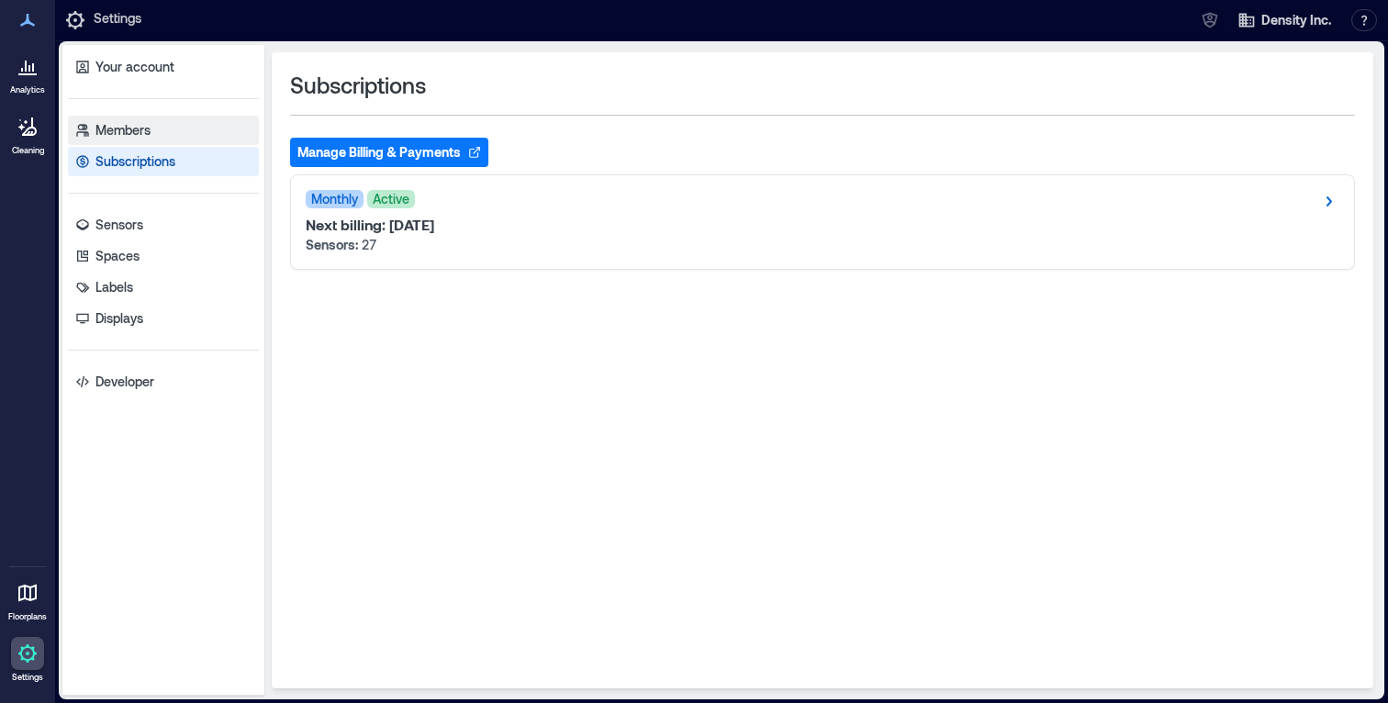
click at [172, 132] on link "Members" at bounding box center [163, 130] width 191 height 29
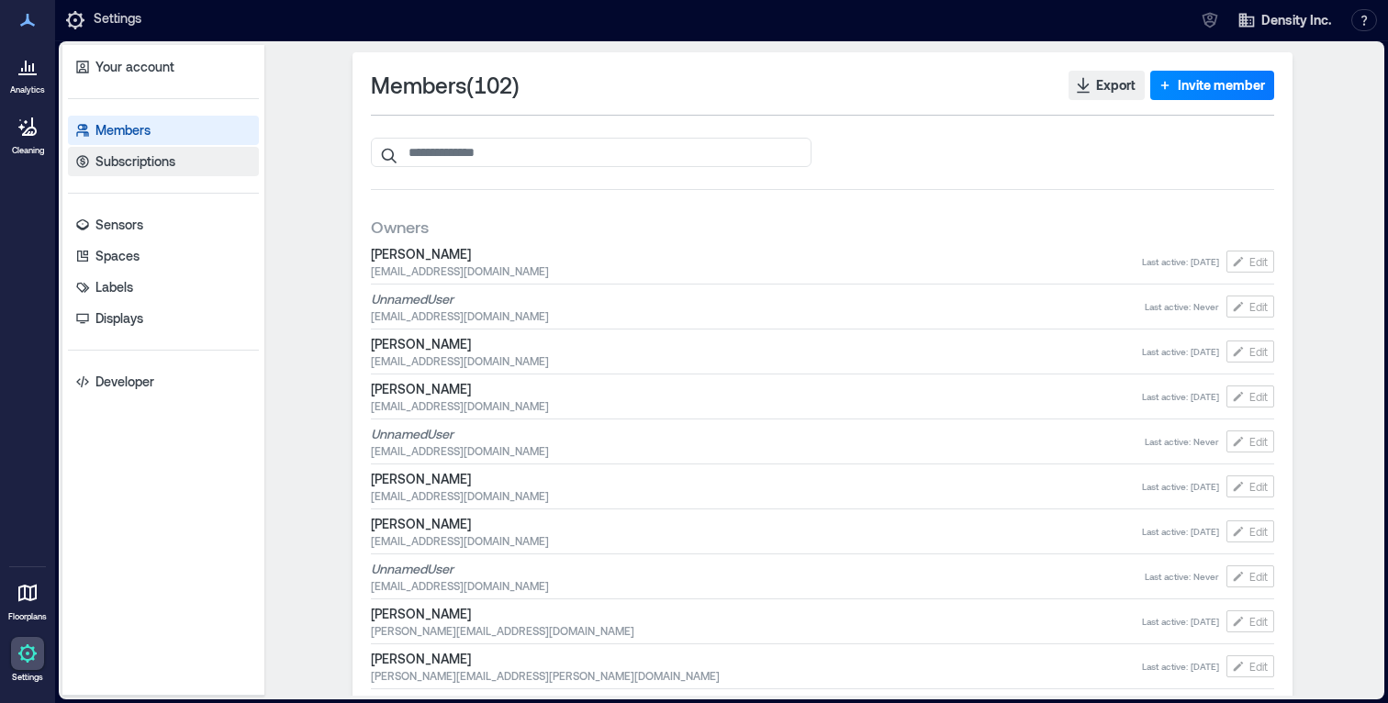
click at [187, 162] on link "Subscriptions" at bounding box center [163, 161] width 191 height 29
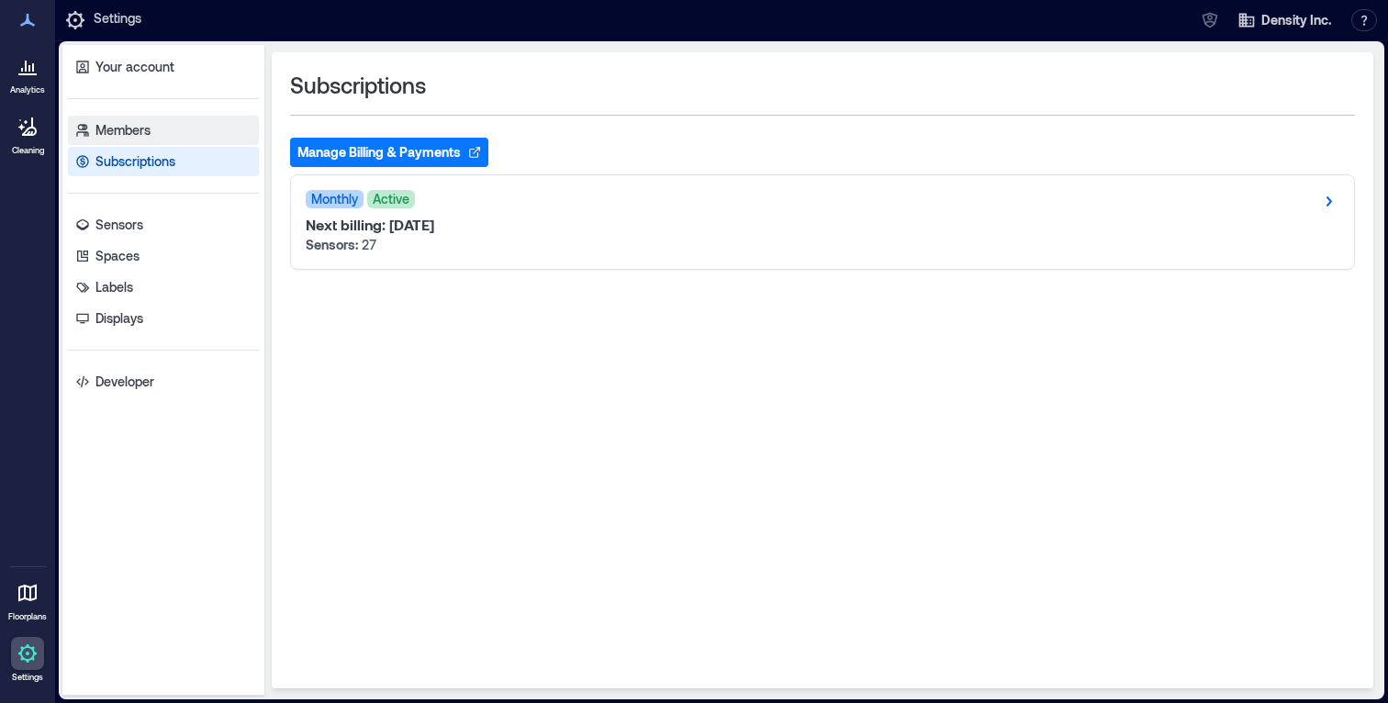
click at [181, 128] on link "Members" at bounding box center [163, 130] width 191 height 29
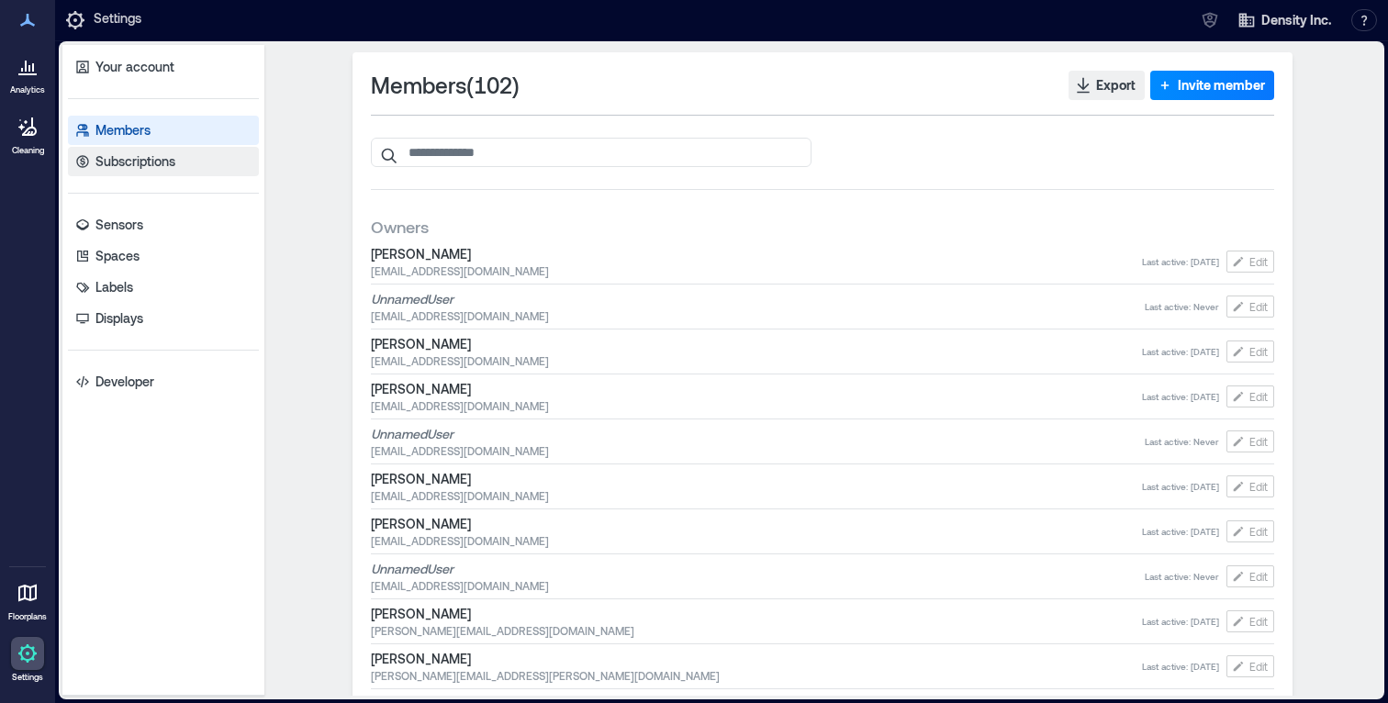
click at [191, 159] on link "Subscriptions" at bounding box center [163, 161] width 191 height 29
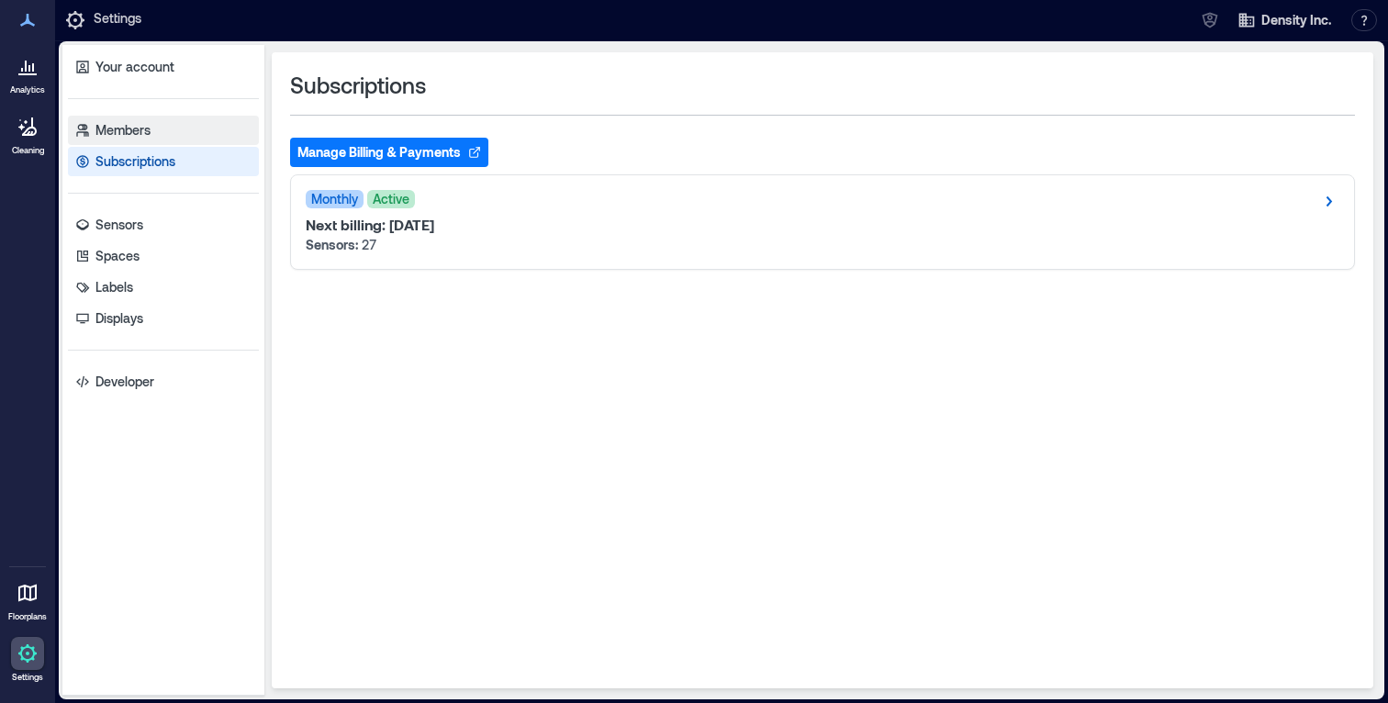
click at [187, 126] on link "Members" at bounding box center [163, 130] width 191 height 29
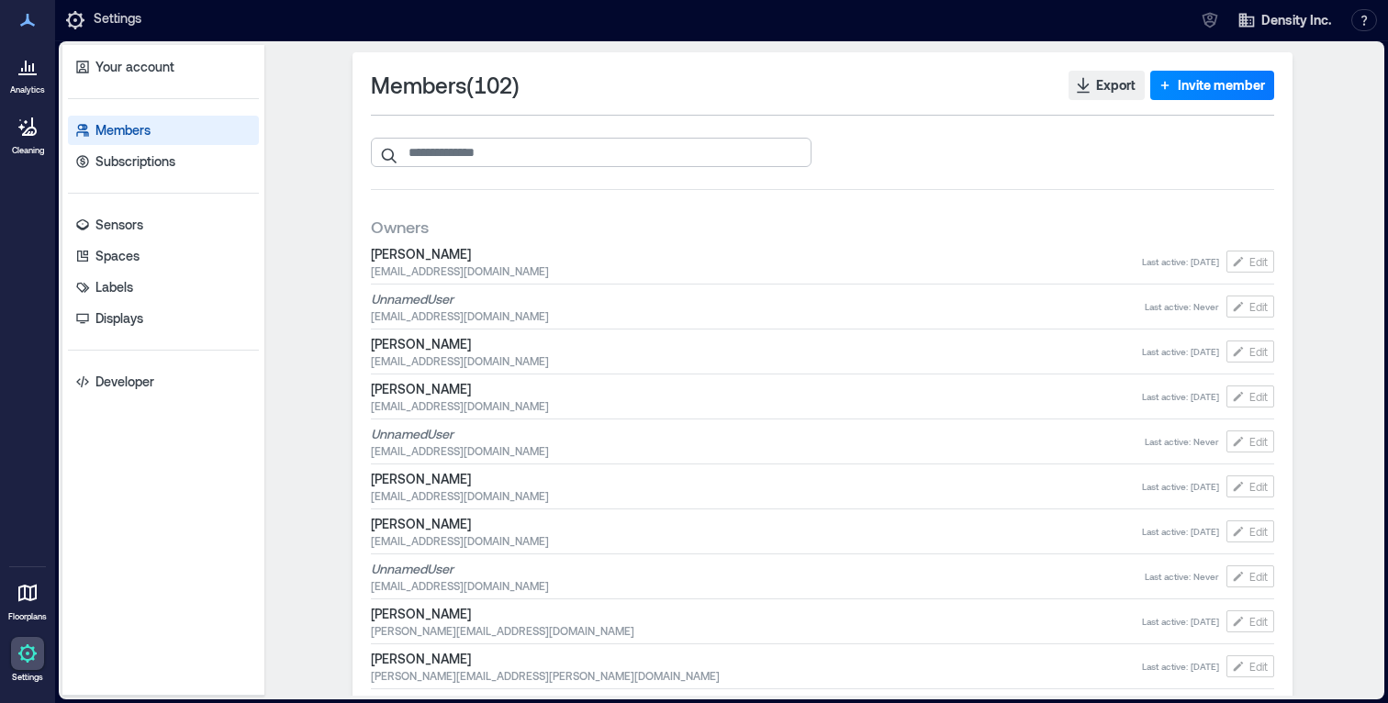
click at [478, 153] on input "search" at bounding box center [591, 152] width 441 height 29
click at [230, 159] on link "Subscriptions" at bounding box center [163, 161] width 191 height 29
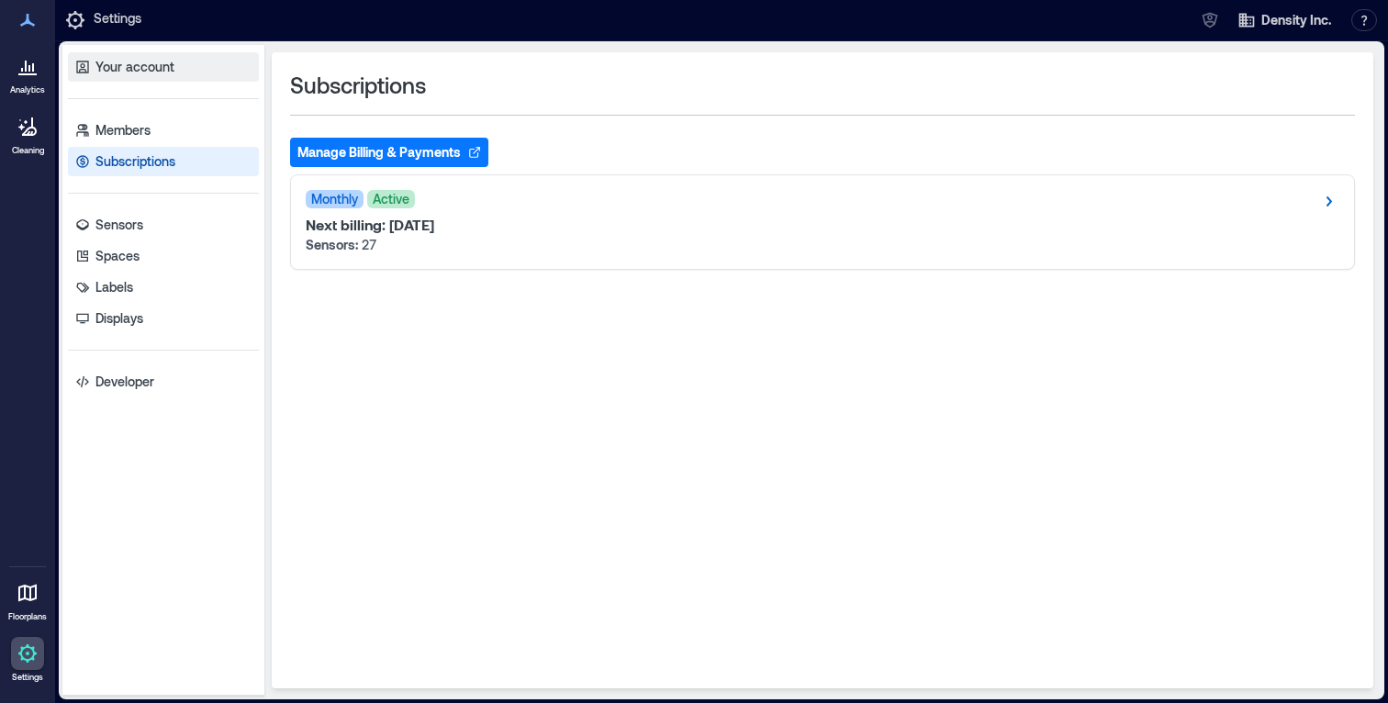
click at [223, 79] on link "Your account" at bounding box center [163, 66] width 191 height 29
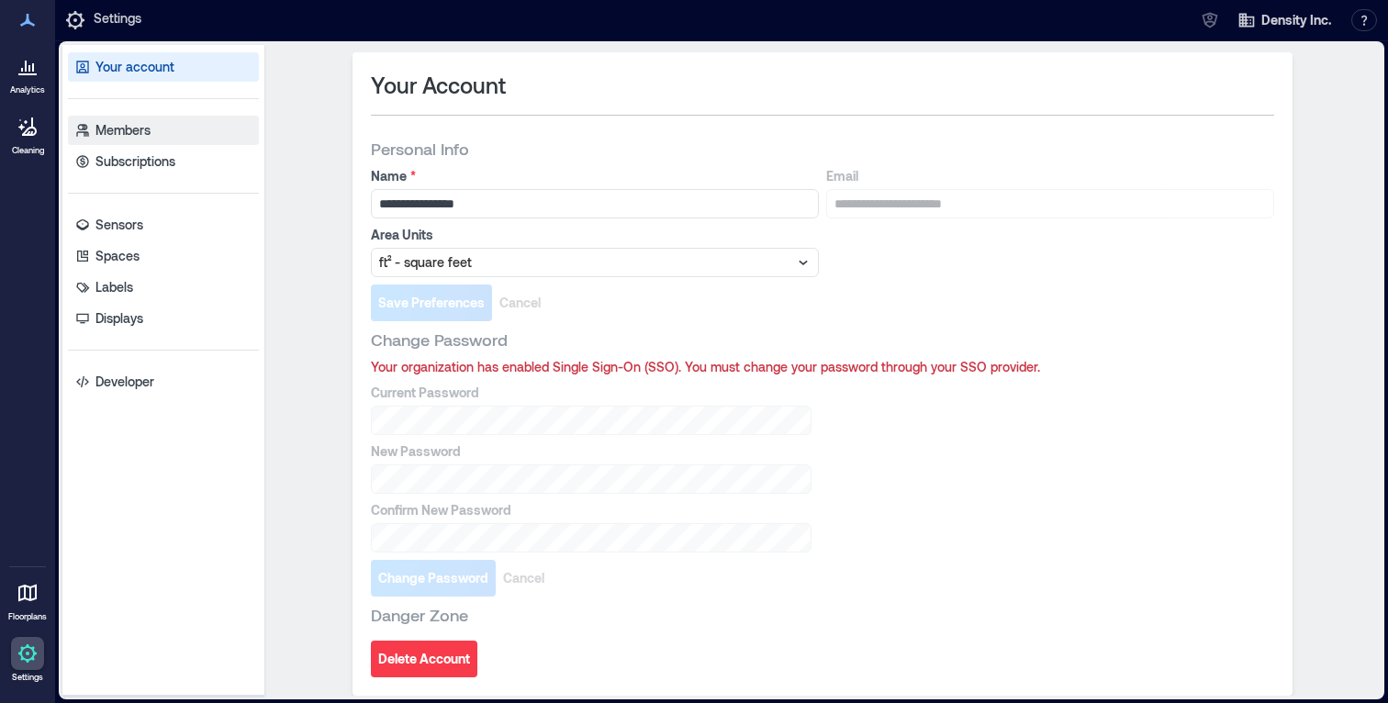
click at [185, 126] on link "Members" at bounding box center [163, 130] width 191 height 29
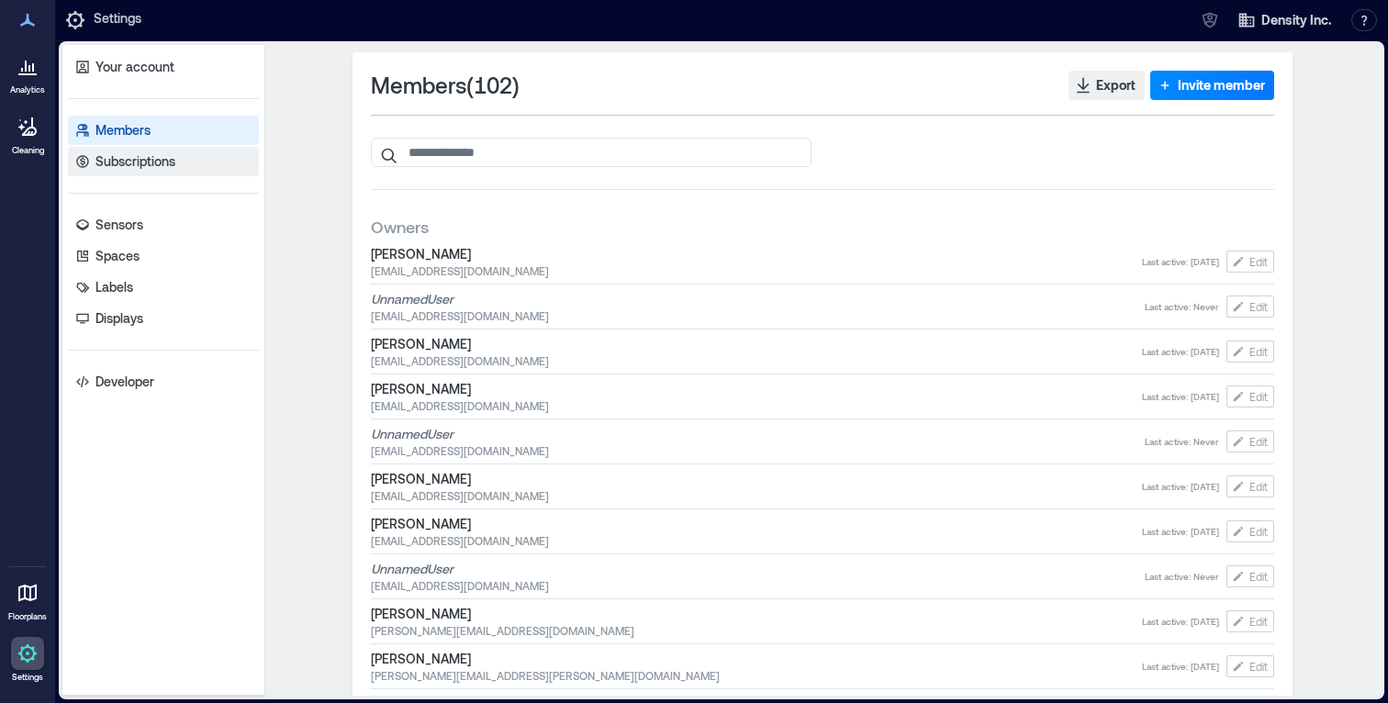
click at [193, 166] on link "Subscriptions" at bounding box center [163, 161] width 191 height 29
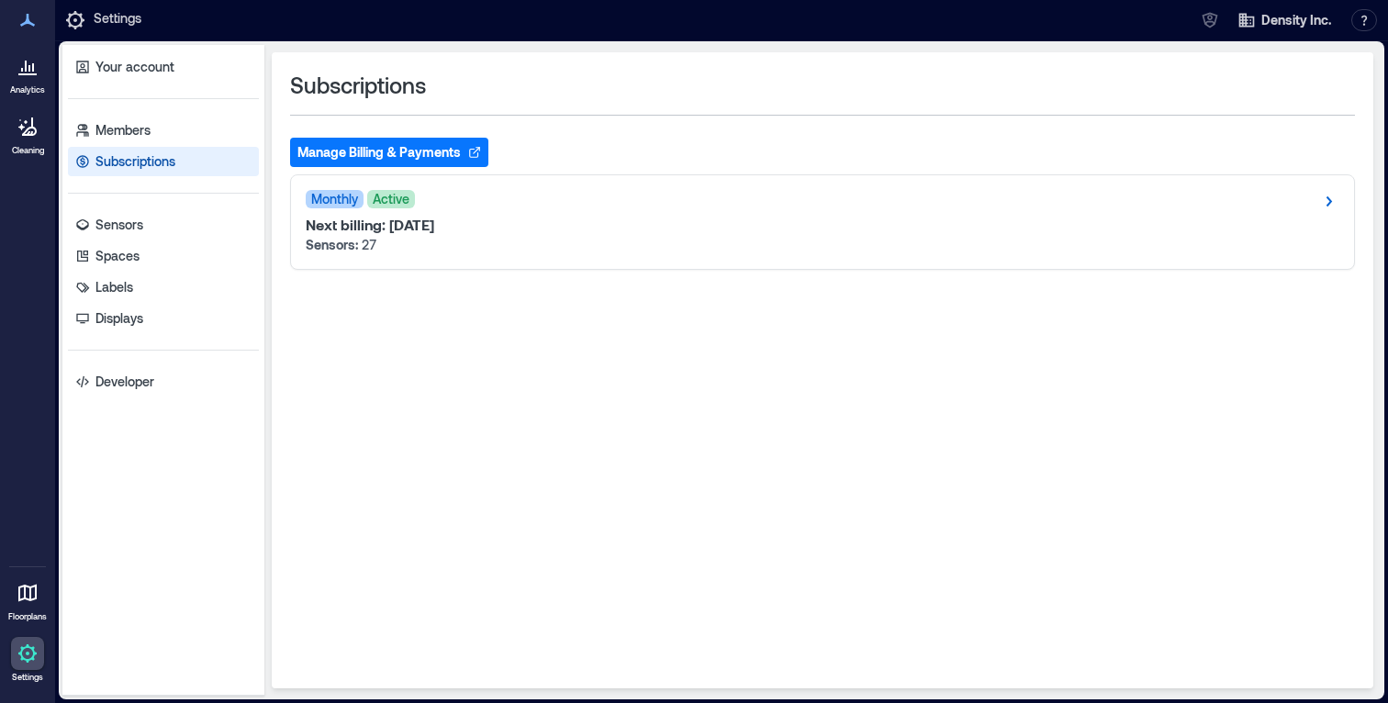
click at [706, 81] on div "Subscriptions" at bounding box center [822, 85] width 1065 height 29
